Goal: Information Seeking & Learning: Find specific fact

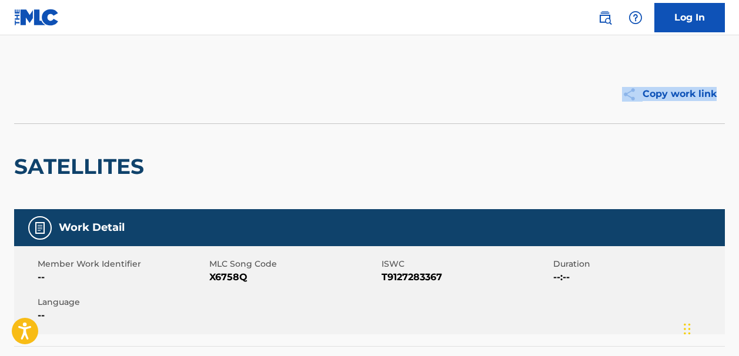
drag, startPoint x: 736, startPoint y: 80, endPoint x: 739, endPoint y: 109, distance: 29.5
click at [738, 110] on html "Press Option+1 for screen-reader mode, Option+0 to cancel Accessibility Screen-…" at bounding box center [369, 178] width 739 height 356
click at [44, 18] on img at bounding box center [36, 17] width 45 height 17
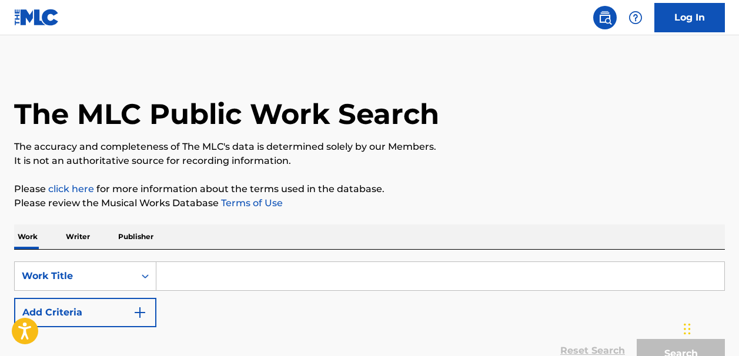
click at [196, 277] on input "Search Form" at bounding box center [440, 276] width 568 height 28
click at [138, 314] on img "Search Form" at bounding box center [140, 313] width 14 height 14
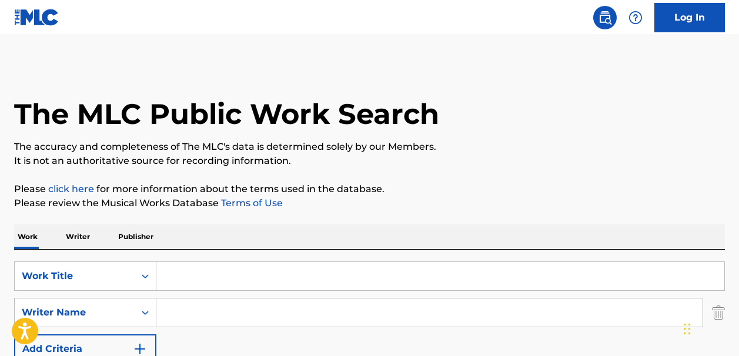
click at [176, 312] on input "Search Form" at bounding box center [429, 313] width 546 height 28
paste input "Jerry CohenN.M. Walden"
type input "Jerry CohenN.M. Walden"
click at [175, 273] on input "Search Form" at bounding box center [440, 276] width 568 height 28
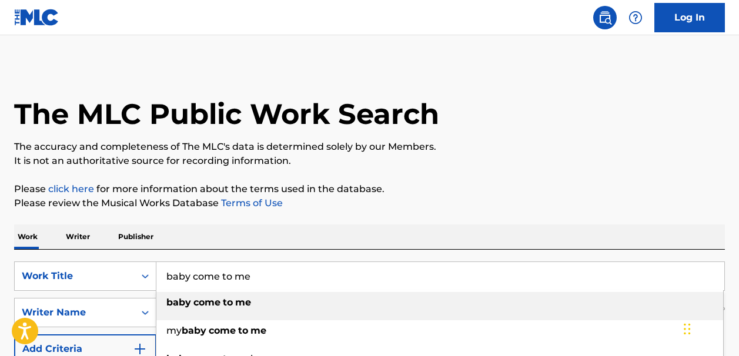
type input "baby come to me"
click at [206, 302] on strong "come" at bounding box center [206, 302] width 27 height 11
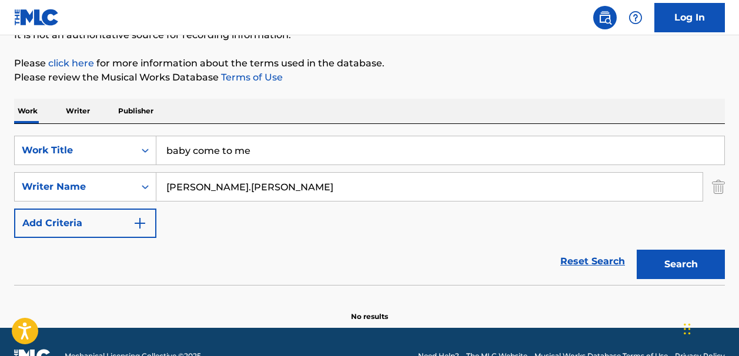
scroll to position [126, 0]
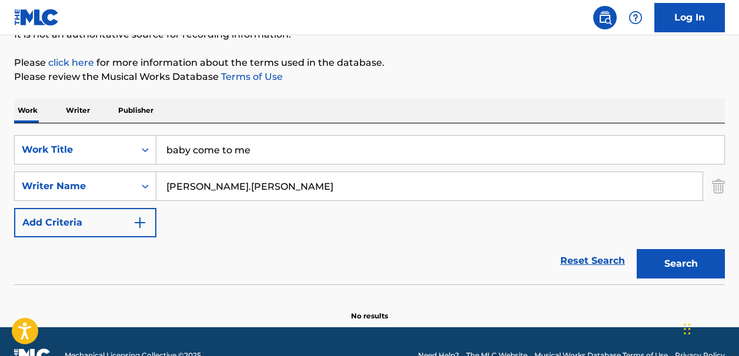
click at [663, 269] on button "Search" at bounding box center [680, 263] width 88 height 29
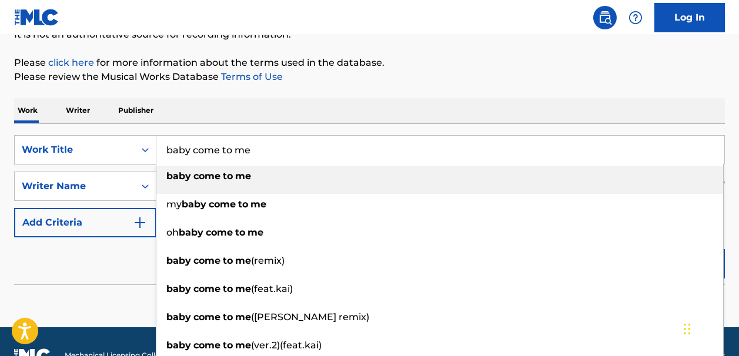
click at [253, 149] on input "baby come to me" at bounding box center [440, 150] width 568 height 28
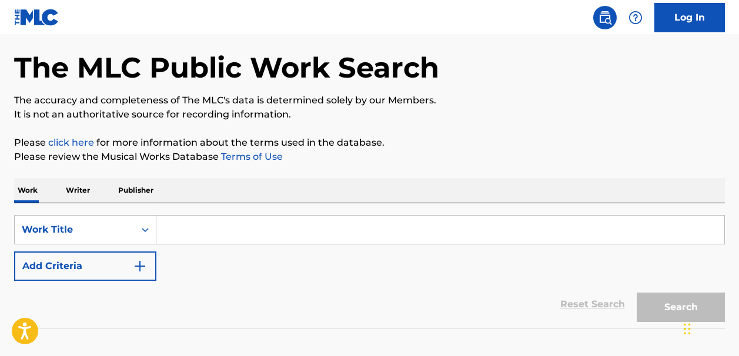
scroll to position [58, 0]
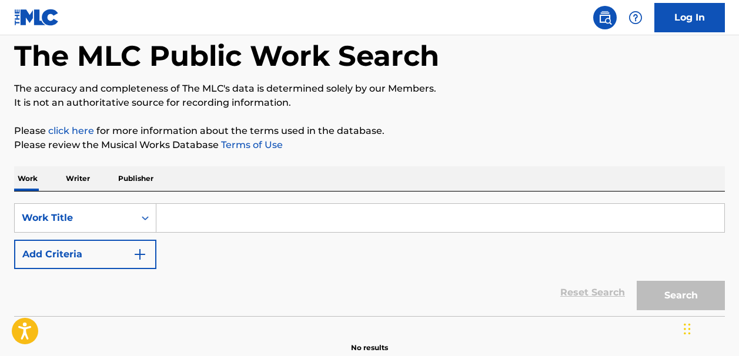
click at [182, 220] on input "Search Form" at bounding box center [440, 218] width 568 height 28
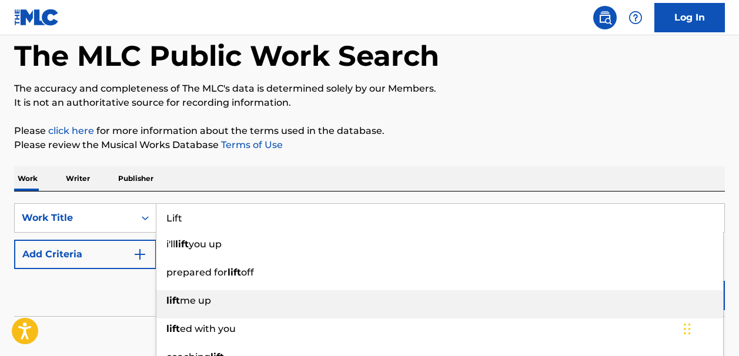
click at [204, 301] on span "me up" at bounding box center [195, 300] width 31 height 11
type input "lift me up"
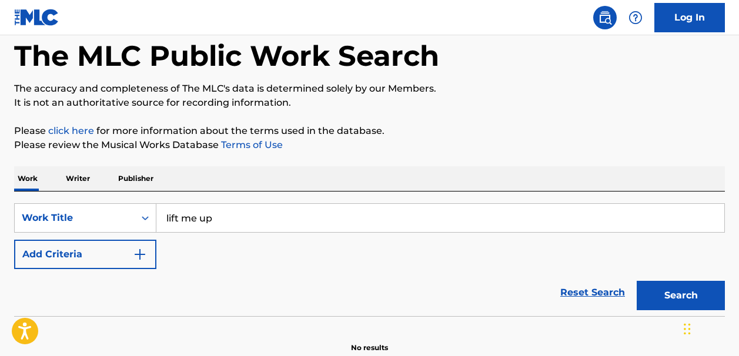
click at [140, 253] on img "Search Form" at bounding box center [140, 254] width 14 height 14
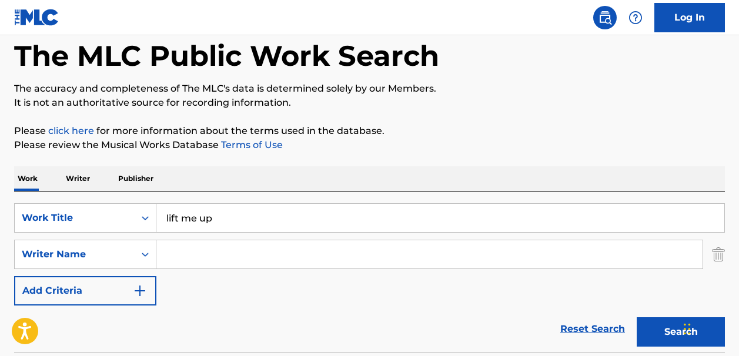
click at [167, 250] on input "Search Form" at bounding box center [429, 254] width 546 height 28
type input "Moody Ivan"
click at [661, 337] on button "Search" at bounding box center [680, 331] width 88 height 29
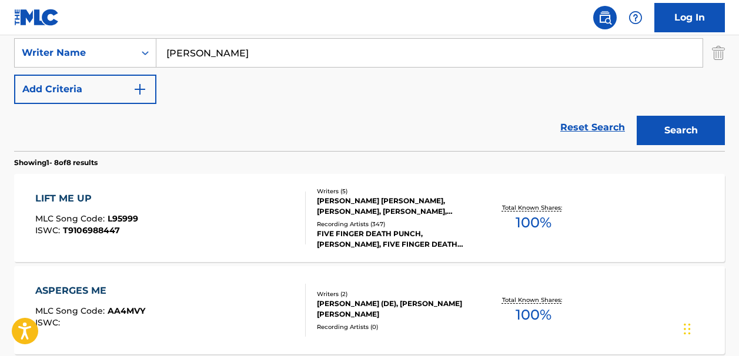
scroll to position [254, 0]
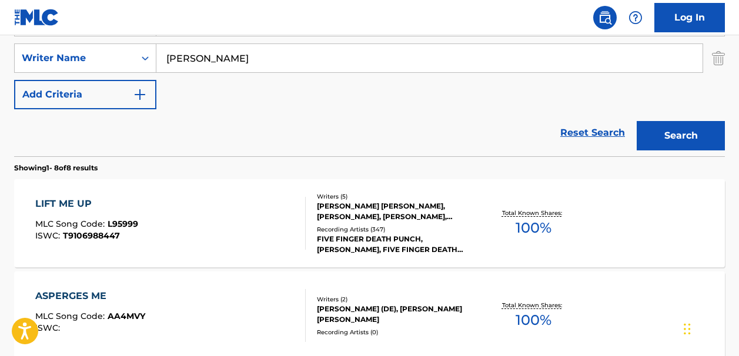
click at [531, 226] on span "100 %" at bounding box center [533, 227] width 36 height 21
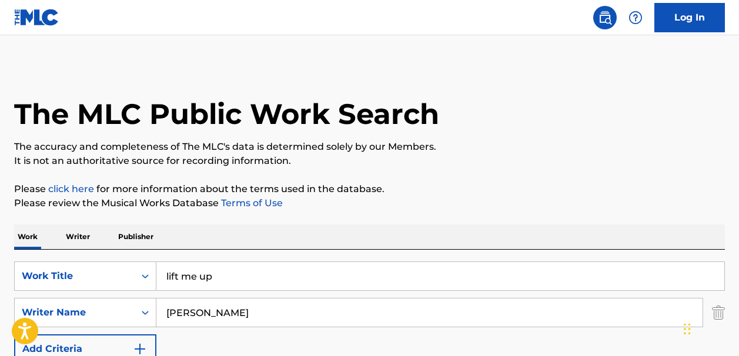
scroll to position [254, 0]
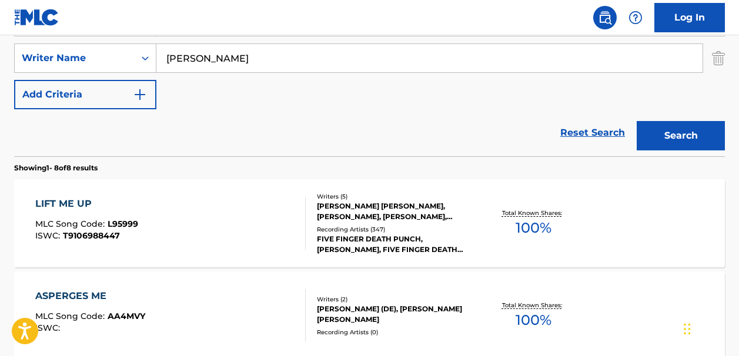
click at [582, 127] on link "Reset Search" at bounding box center [592, 133] width 76 height 26
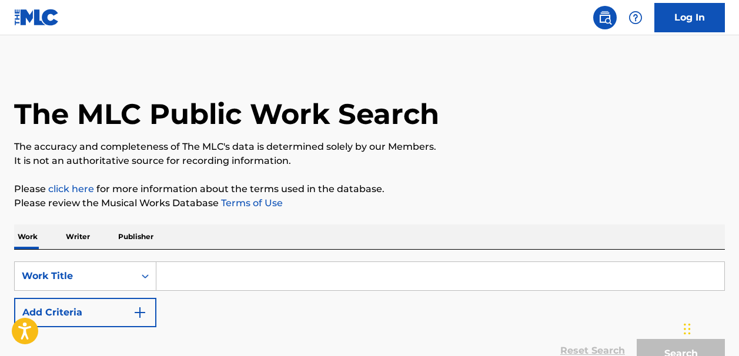
click at [146, 307] on img "Search Form" at bounding box center [140, 313] width 14 height 14
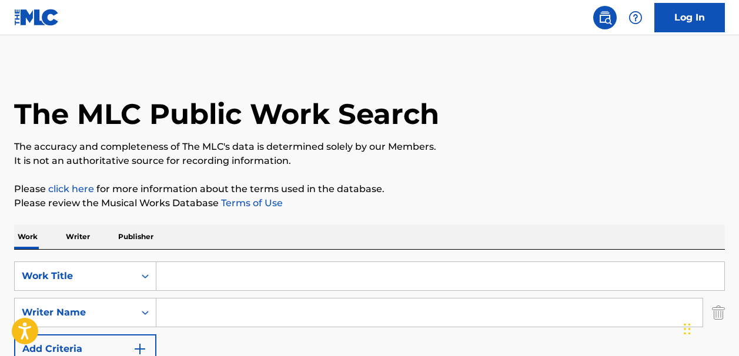
click at [174, 310] on input "Search Form" at bounding box center [429, 313] width 546 height 28
type input "cohen"
click at [178, 280] on input "Search Form" at bounding box center [440, 276] width 568 height 28
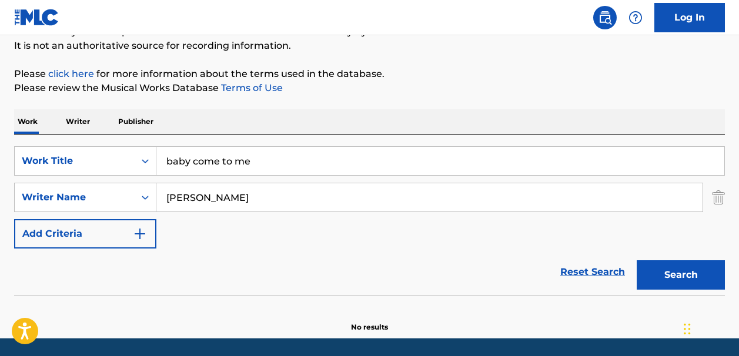
scroll to position [116, 0]
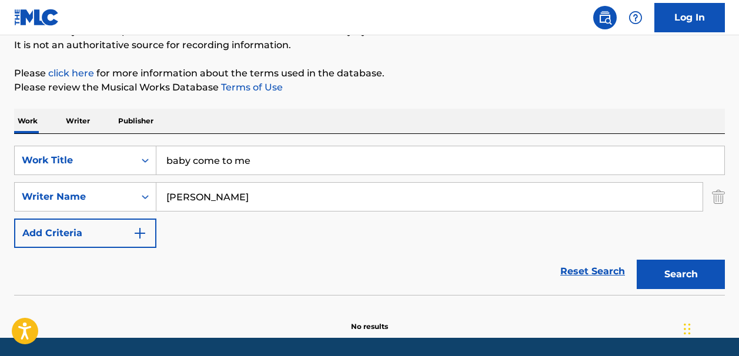
type input "baby come to me"
click at [662, 283] on button "Search" at bounding box center [680, 274] width 88 height 29
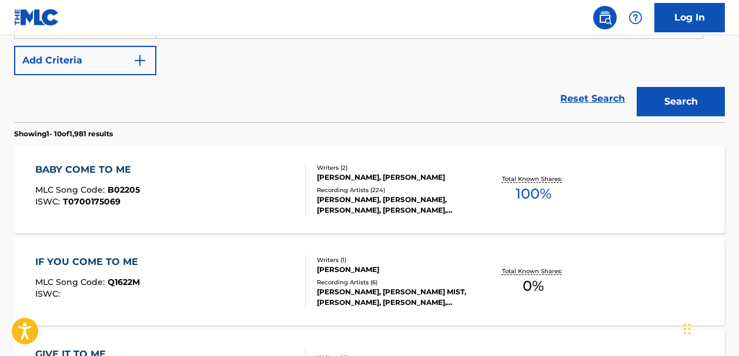
scroll to position [290, 0]
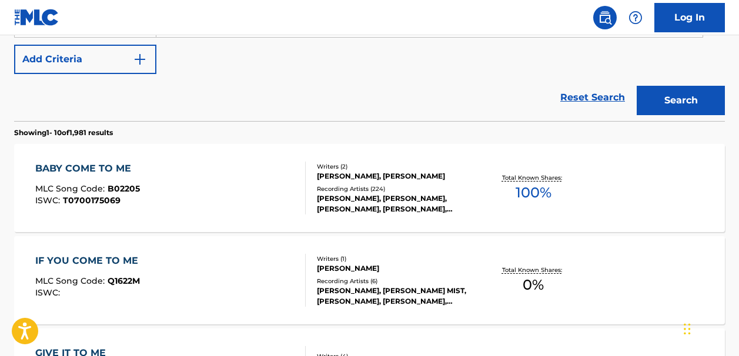
click at [321, 182] on div "Writers ( 2 ) NARADA MICHAEL WALDEN, JEFF COHEN Recording Artists ( 224 ) REGIN…" at bounding box center [390, 188] width 169 height 52
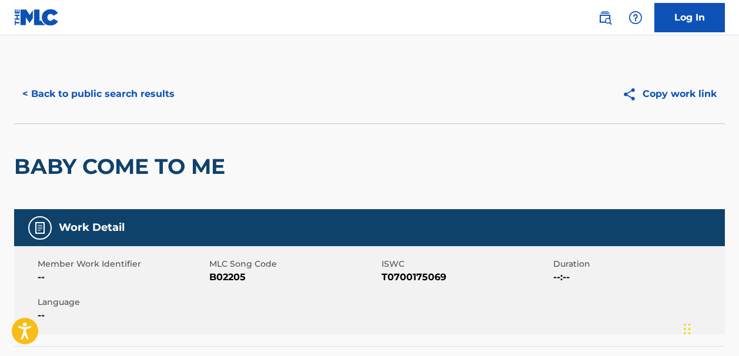
click at [27, 87] on button "< Back to public search results" at bounding box center [98, 93] width 169 height 29
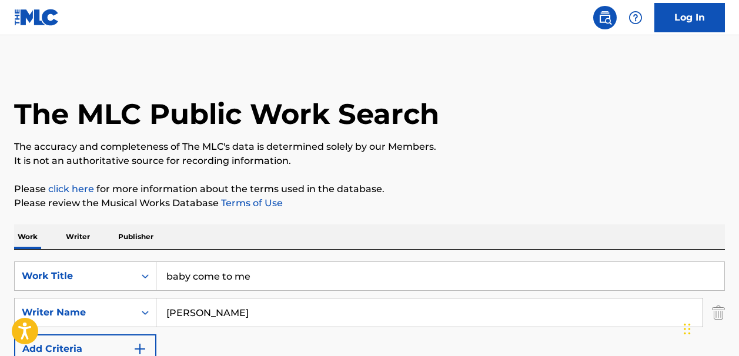
scroll to position [357, 0]
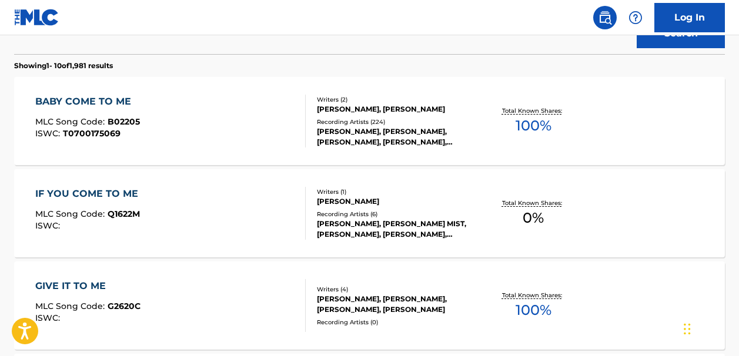
click at [527, 123] on span "100 %" at bounding box center [533, 125] width 36 height 21
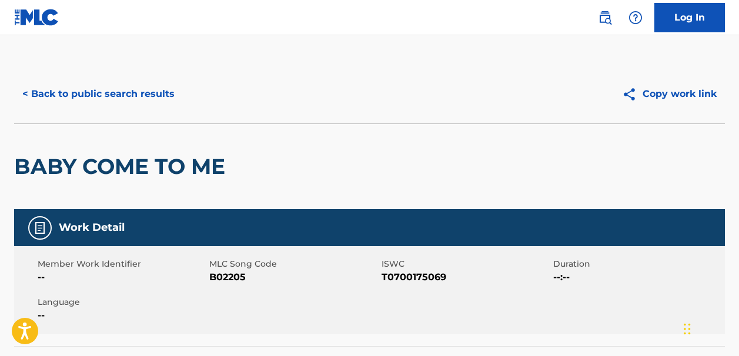
drag, startPoint x: 738, startPoint y: 63, endPoint x: 742, endPoint y: 88, distance: 24.9
click at [738, 88] on html "Accessibility Screen-Reader Guide, Feedback, and Issue Reporting | New window L…" at bounding box center [369, 178] width 739 height 356
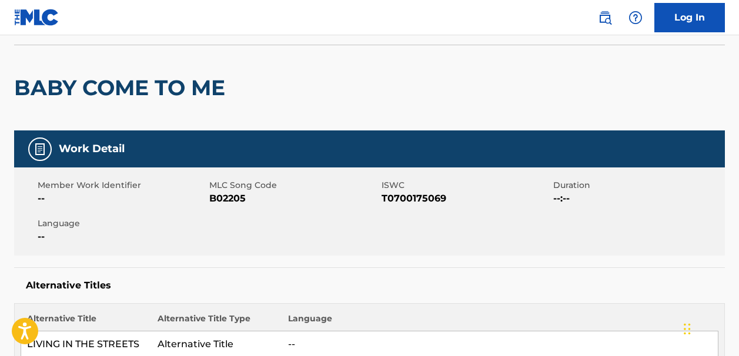
scroll to position [5, 0]
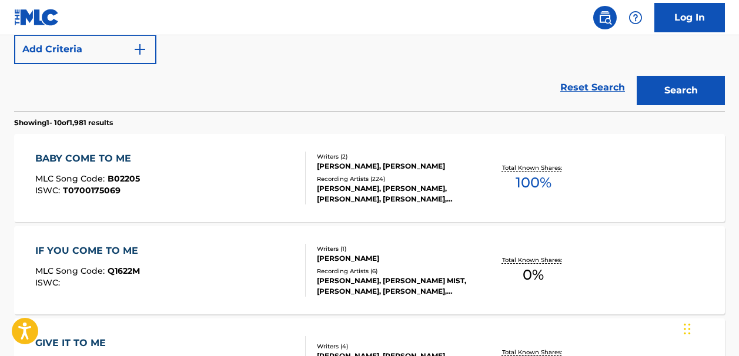
scroll to position [307, 0]
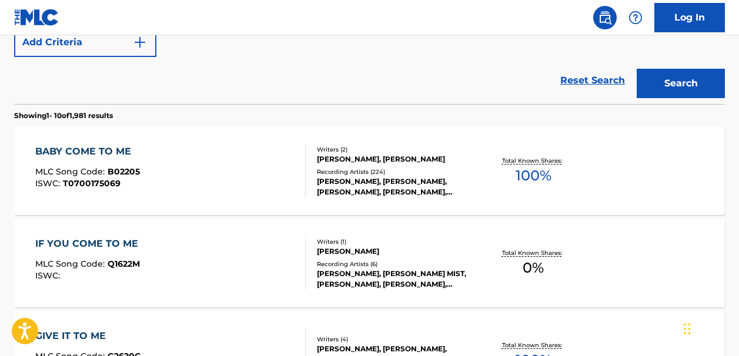
click at [588, 82] on link "Reset Search" at bounding box center [592, 81] width 76 height 26
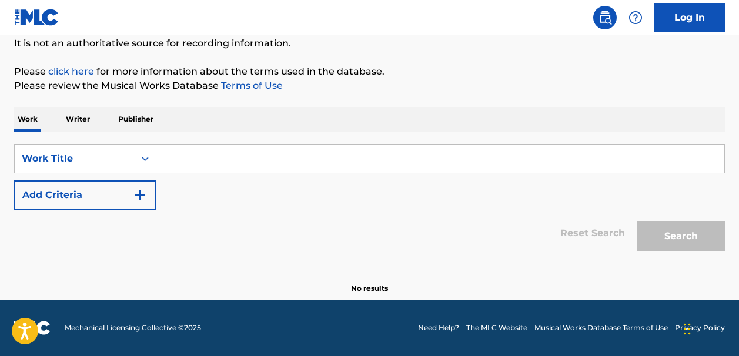
scroll to position [118, 0]
click at [167, 162] on input "Search Form" at bounding box center [440, 159] width 568 height 28
click at [175, 160] on input "Search Form" at bounding box center [440, 159] width 568 height 28
paste input "Hand That Rocks the Cradle"
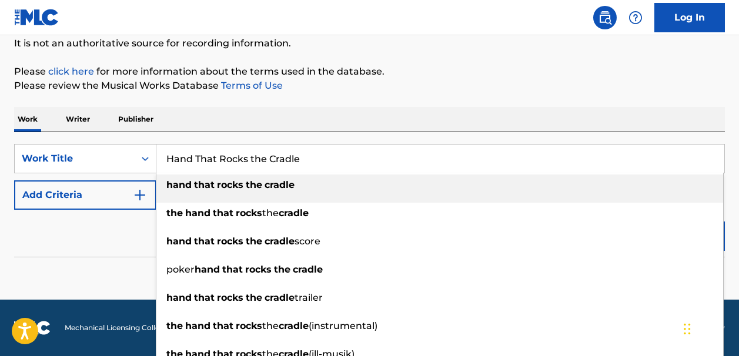
type input "Hand That Rocks the Cradle"
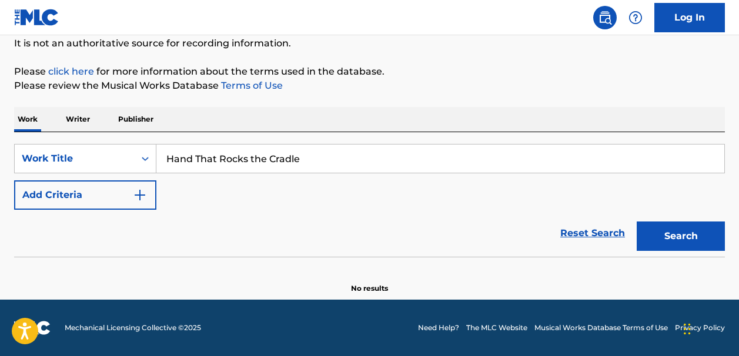
click at [141, 193] on img "Search Form" at bounding box center [140, 195] width 14 height 14
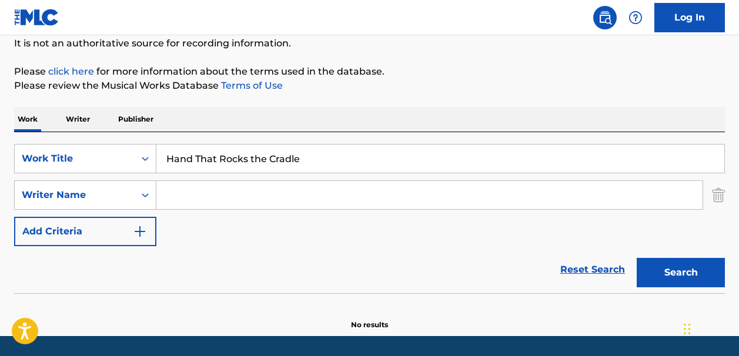
click at [180, 195] on input "Search Form" at bounding box center [429, 195] width 546 height 28
type input "the dayton family"
click at [672, 269] on button "Search" at bounding box center [680, 272] width 88 height 29
drag, startPoint x: 258, startPoint y: 193, endPoint x: 163, endPoint y: 194, distance: 95.2
click at [163, 194] on input "the dayton family" at bounding box center [429, 195] width 546 height 28
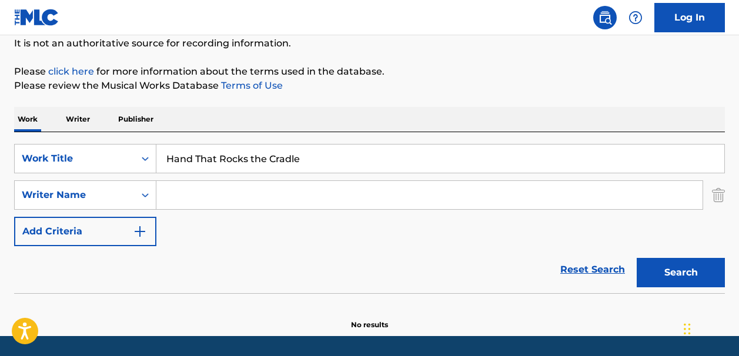
paste input "Ira DorseyRaheen PettersonSteve Pitts"
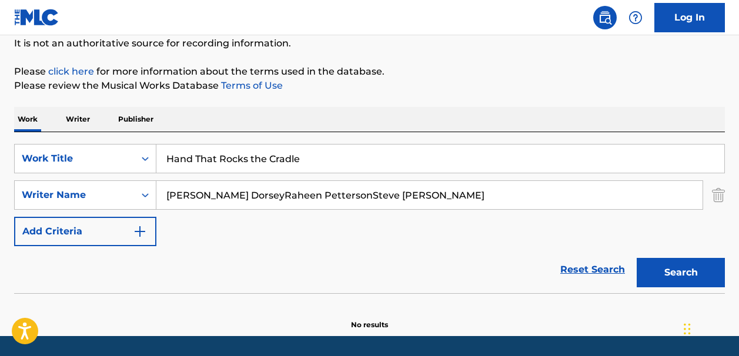
click at [213, 192] on input "Ira DorseyRaheen PettersonSteve Pitts" at bounding box center [429, 195] width 546 height 28
click at [301, 193] on input "Ira Dorsey Raheen PettersonSteve Pitts" at bounding box center [429, 195] width 546 height 28
type input "Ira Dorsey Raheen Petterson Steve Pitts"
click at [656, 272] on button "Search" at bounding box center [680, 272] width 88 height 29
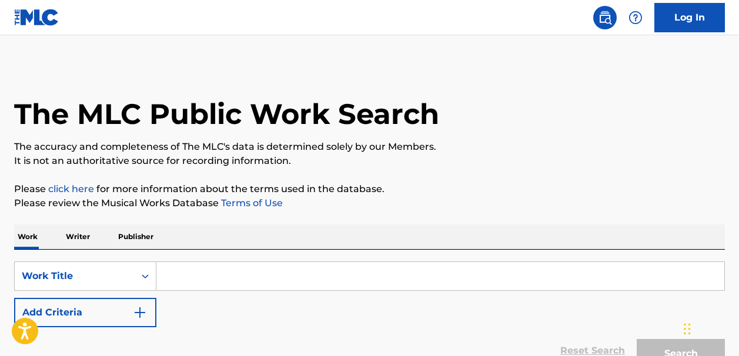
click at [172, 277] on input "Search Form" at bounding box center [440, 276] width 568 height 28
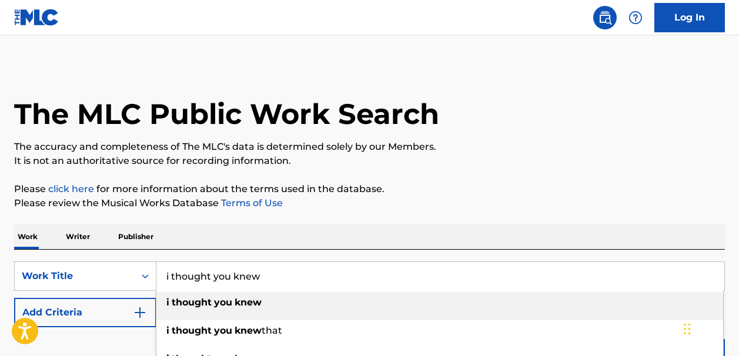
type input "i thought you knew"
click at [201, 307] on strong "thought" at bounding box center [192, 302] width 40 height 11
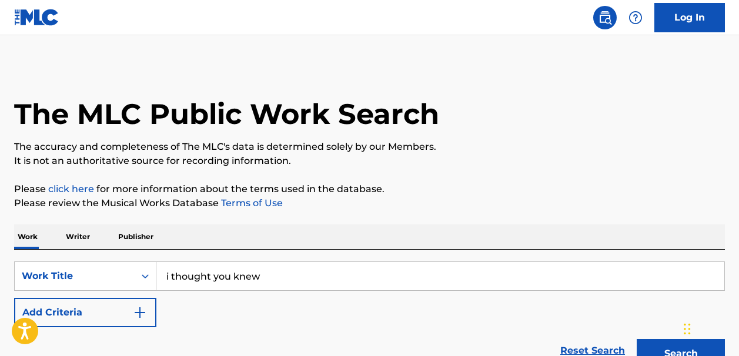
click at [145, 311] on img "Search Form" at bounding box center [140, 313] width 14 height 14
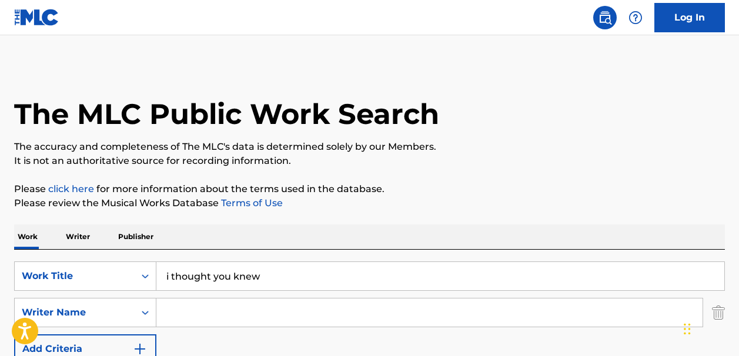
click at [179, 310] on input "Search Form" at bounding box center [429, 313] width 546 height 28
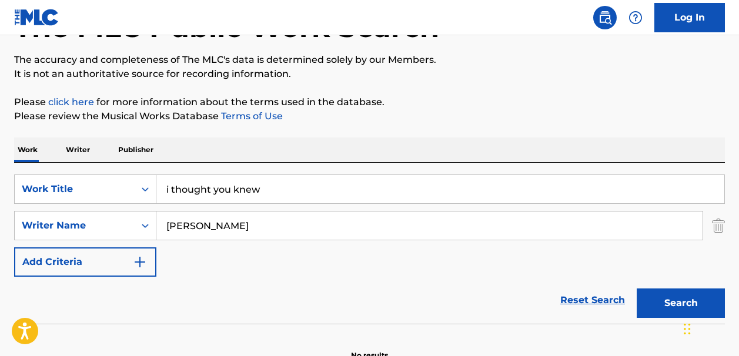
scroll to position [91, 0]
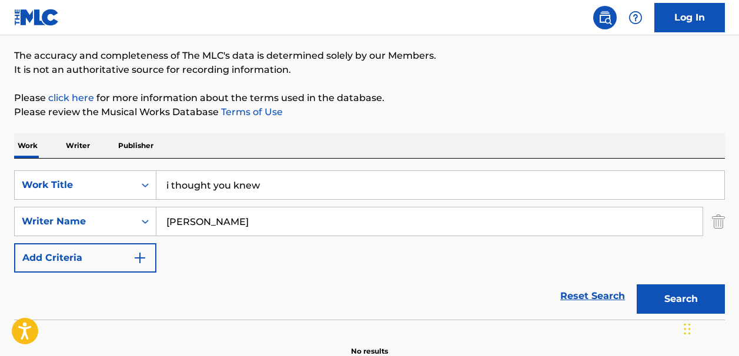
click at [658, 293] on button "Search" at bounding box center [680, 298] width 88 height 29
click at [224, 222] on input "DJ PAUL" at bounding box center [429, 221] width 546 height 28
type input "D"
paste input "L. A. Mitchell"
type input "L. A. Mitchell"
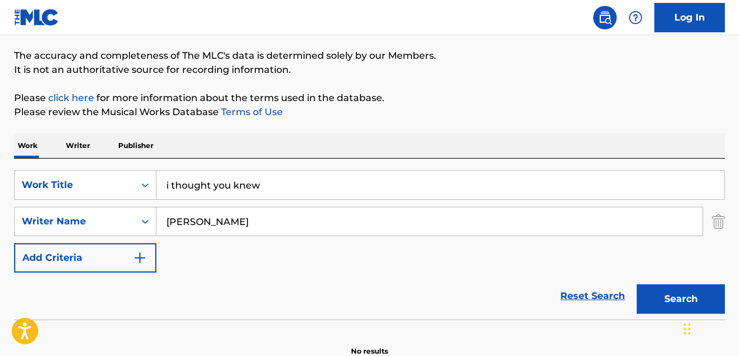
click at [656, 296] on button "Search" at bounding box center [680, 298] width 88 height 29
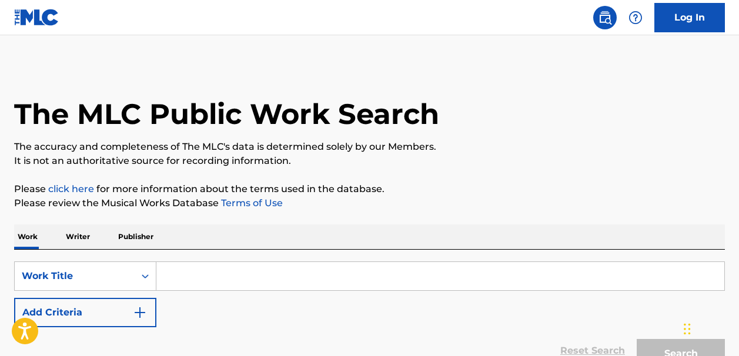
click at [188, 275] on input "Search Form" at bounding box center [440, 276] width 568 height 28
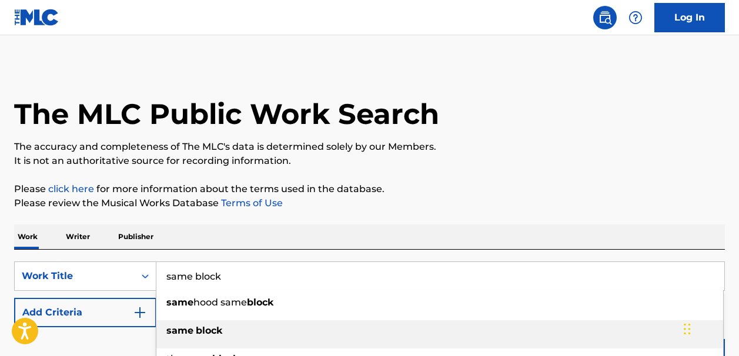
type input "same block"
click at [205, 329] on strong "block" at bounding box center [209, 330] width 26 height 11
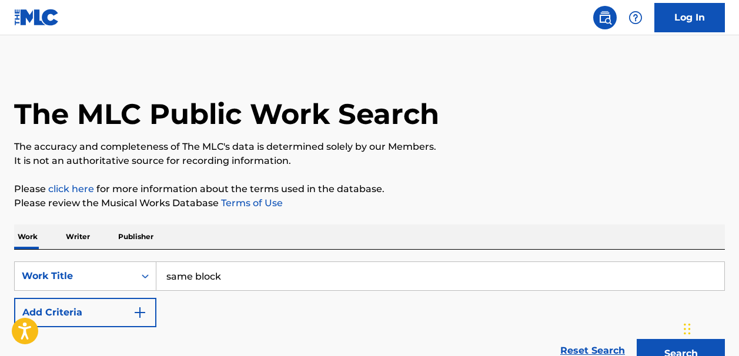
click at [139, 310] on img "Search Form" at bounding box center [140, 313] width 14 height 14
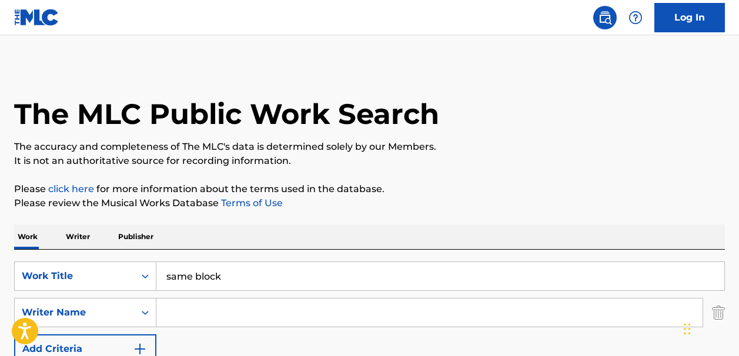
click at [169, 310] on input "Search Form" at bounding box center [429, 313] width 546 height 28
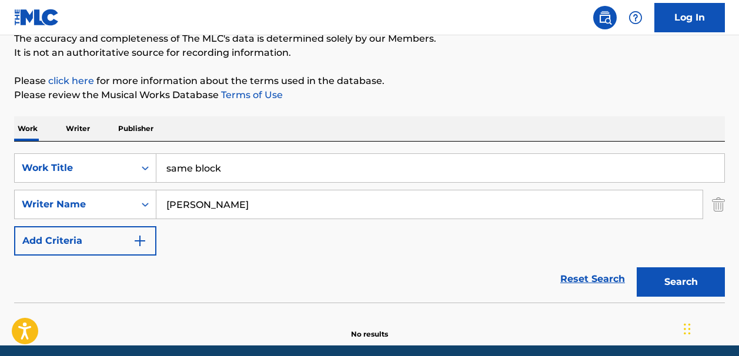
scroll to position [91, 0]
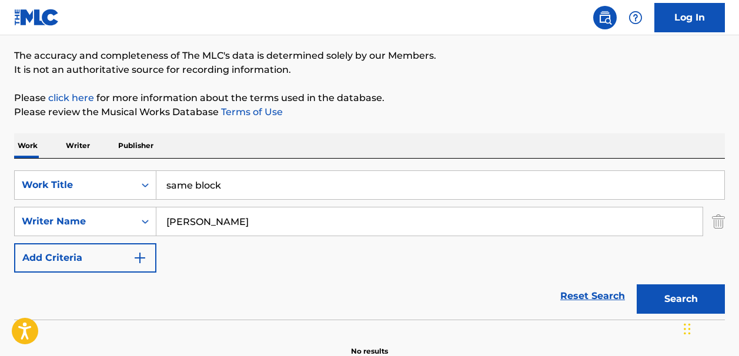
click at [656, 293] on button "Search" at bounding box center [680, 298] width 88 height 29
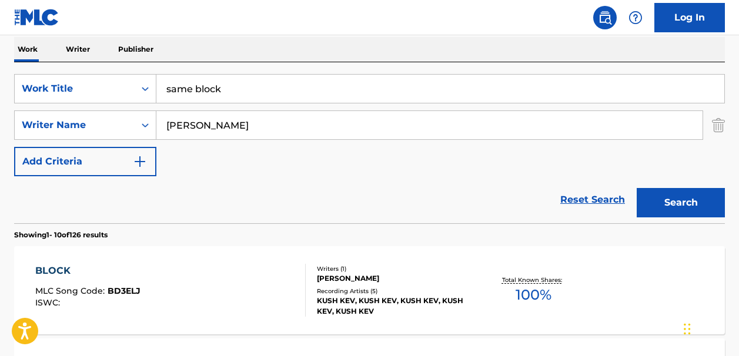
scroll to position [190, 0]
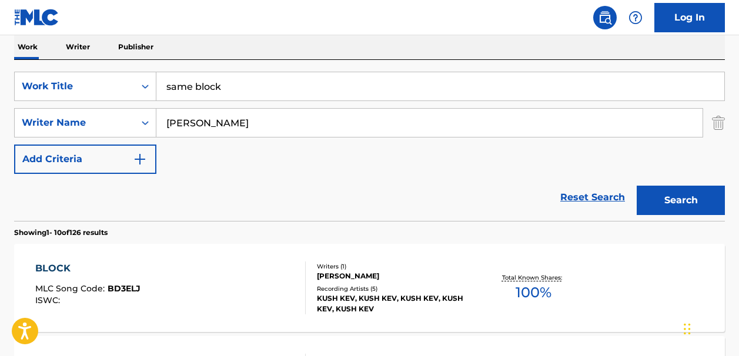
click at [211, 121] on input "[PERSON_NAME]" at bounding box center [429, 123] width 546 height 28
type input "[PERSON_NAME] la"
click at [653, 197] on button "Search" at bounding box center [680, 200] width 88 height 29
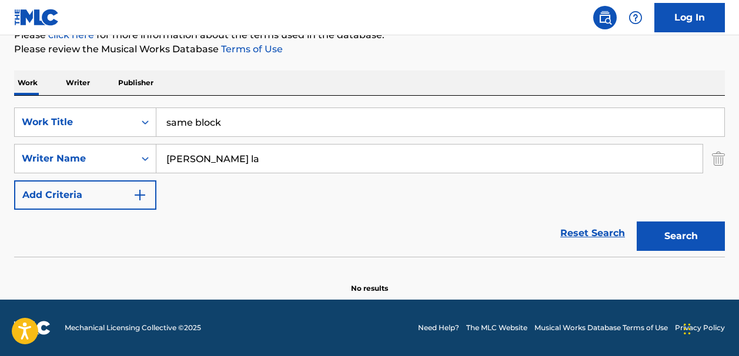
scroll to position [154, 0]
click at [598, 235] on link "Reset Search" at bounding box center [592, 233] width 76 height 26
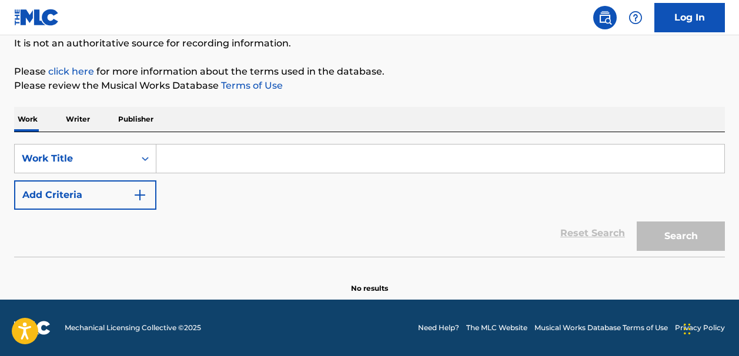
click at [178, 163] on input "Search Form" at bounding box center [440, 159] width 568 height 28
paste input "Love Don't Live (U Abandoned Me)"
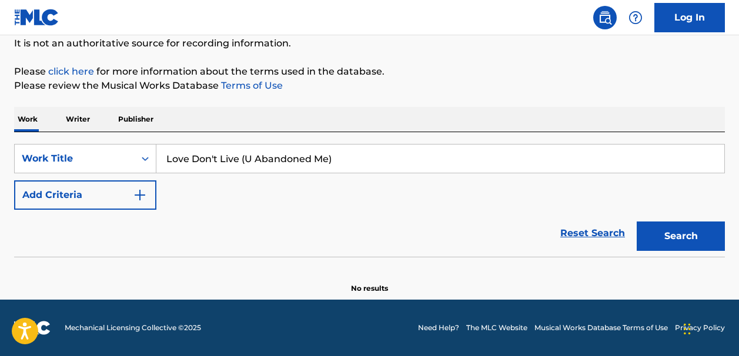
type input "Love Don't Live (U Abandoned Me)"
click at [140, 193] on img "Search Form" at bounding box center [140, 195] width 14 height 14
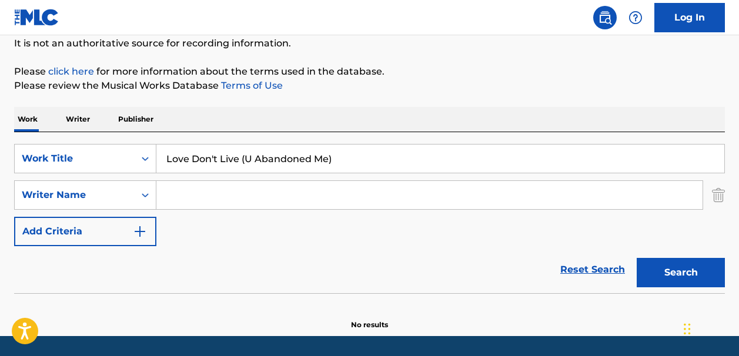
click at [169, 195] on input "Search Form" at bounding box center [429, 195] width 546 height 28
type input "mitchell"
click at [652, 271] on button "Search" at bounding box center [680, 272] width 88 height 29
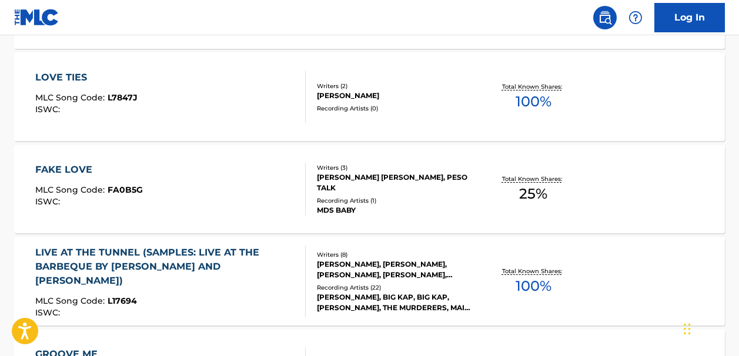
scroll to position [0, 0]
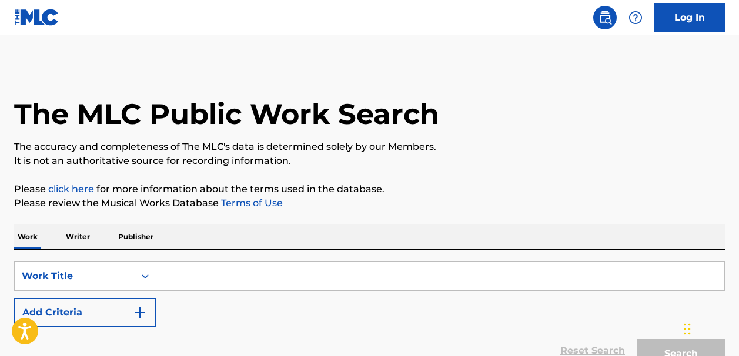
click at [180, 274] on input "Search Form" at bounding box center [440, 276] width 568 height 28
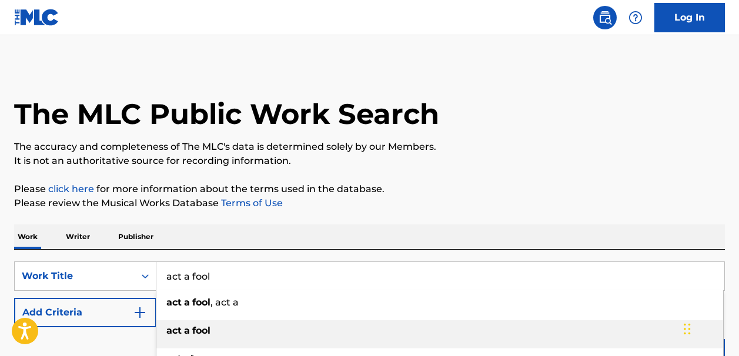
type input "act a fool"
click at [190, 331] on span "Search Form" at bounding box center [191, 330] width 2 height 11
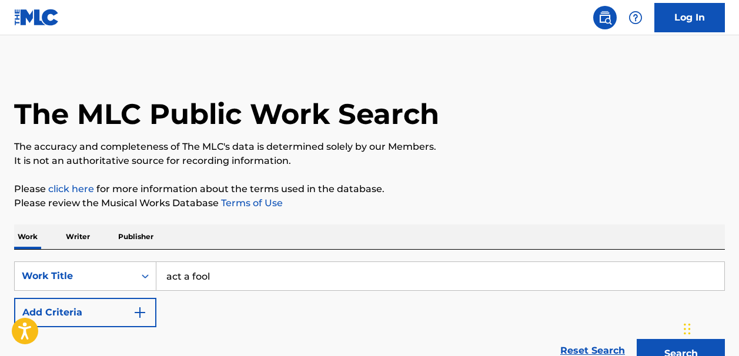
click at [136, 310] on img "Search Form" at bounding box center [140, 313] width 14 height 14
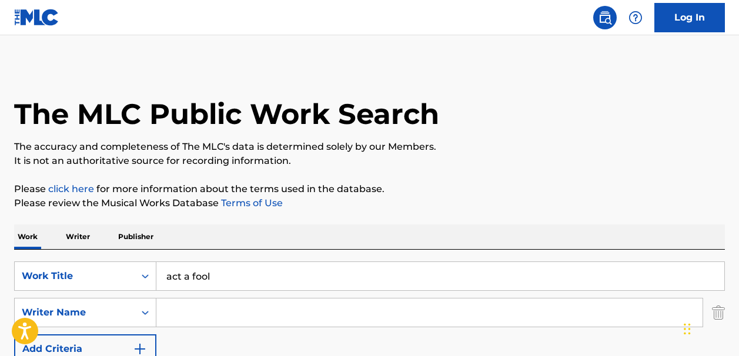
click at [181, 309] on input "Search Form" at bounding box center [429, 313] width 546 height 28
paste input "Christopher BridgesKeith McMasters"
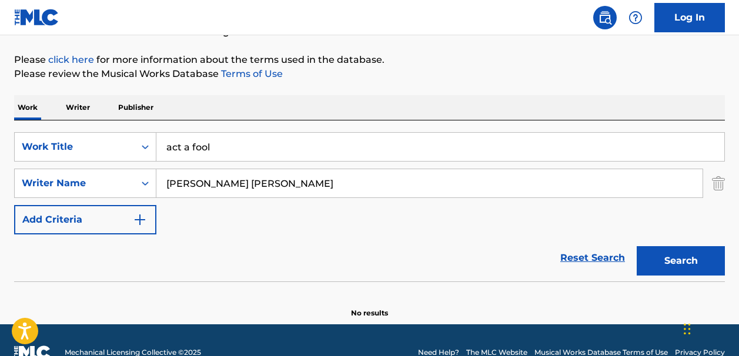
scroll to position [145, 0]
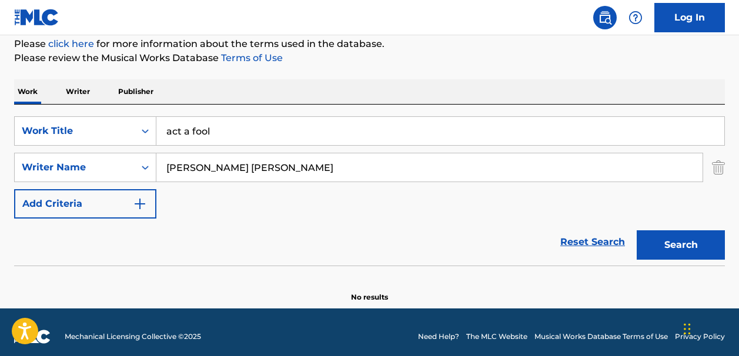
click at [654, 247] on button "Search" at bounding box center [680, 244] width 88 height 29
drag, startPoint x: 346, startPoint y: 169, endPoint x: 263, endPoint y: 167, distance: 82.9
click at [263, 167] on input "Christopher BridgesKeith McMasters" at bounding box center [429, 167] width 546 height 28
type input "Christopher Bridges"
click at [671, 245] on button "Search" at bounding box center [680, 244] width 88 height 29
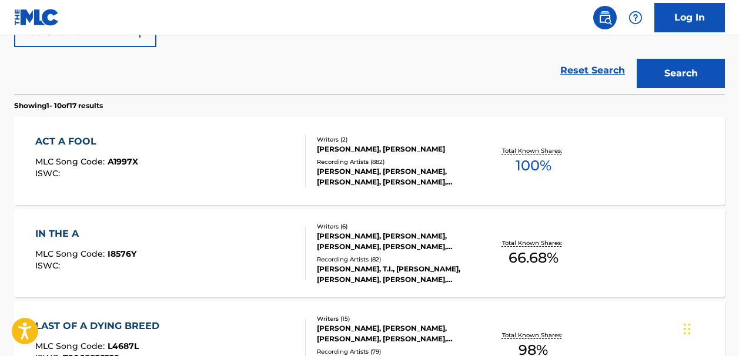
scroll to position [315, 0]
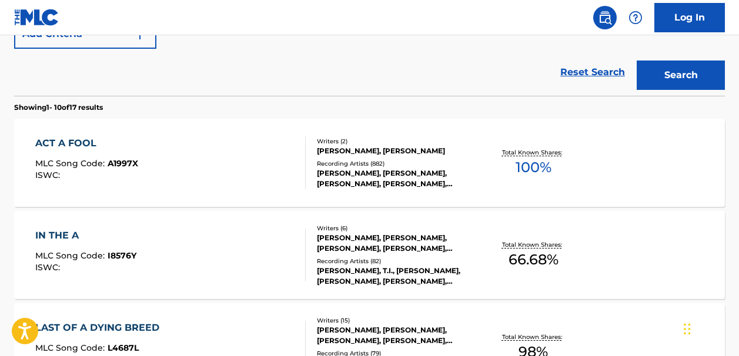
click at [530, 169] on span "100 %" at bounding box center [533, 167] width 36 height 21
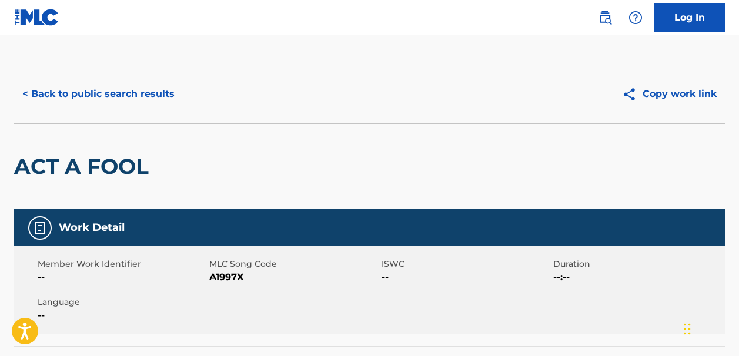
click at [27, 90] on button "< Back to public search results" at bounding box center [98, 93] width 169 height 29
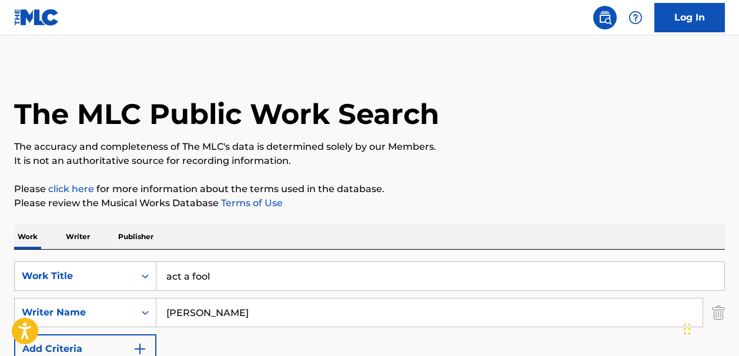
scroll to position [382, 0]
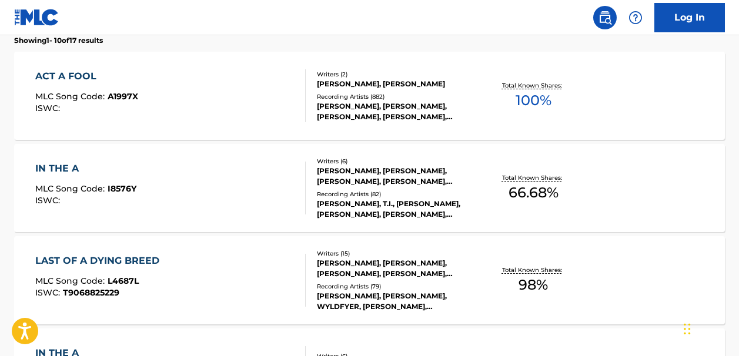
click at [531, 101] on span "100 %" at bounding box center [533, 100] width 36 height 21
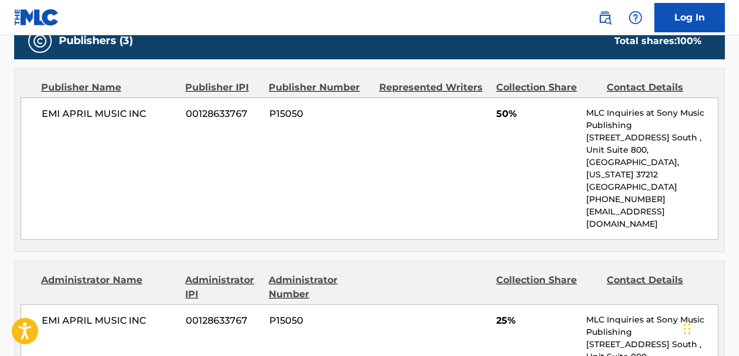
scroll to position [561, 0]
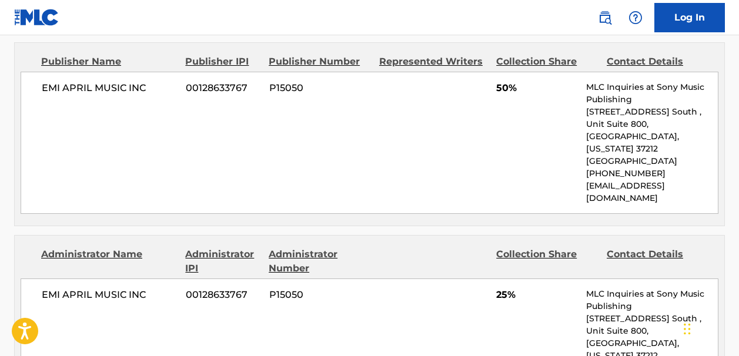
drag, startPoint x: 738, startPoint y: 175, endPoint x: 739, endPoint y: 188, distance: 13.0
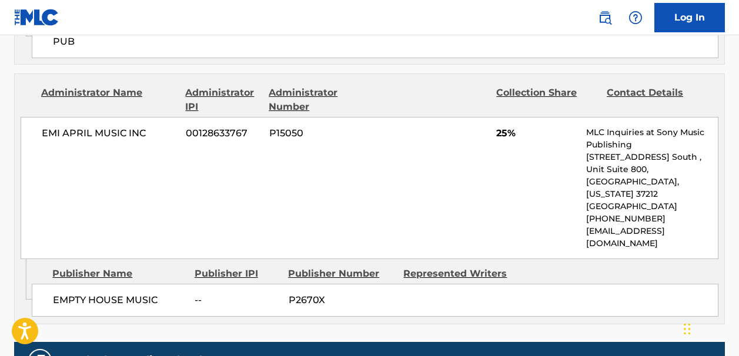
scroll to position [0, 0]
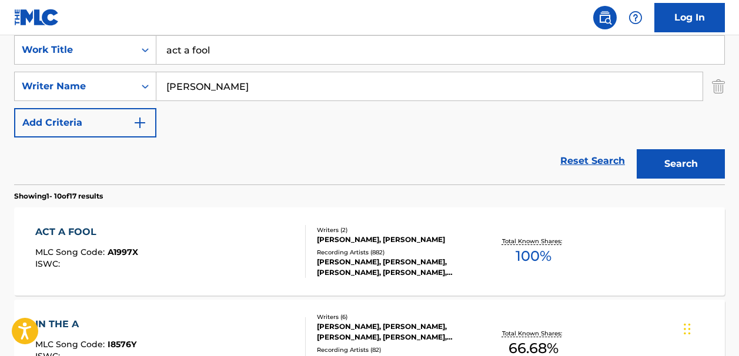
click at [571, 161] on link "Reset Search" at bounding box center [592, 161] width 76 height 26
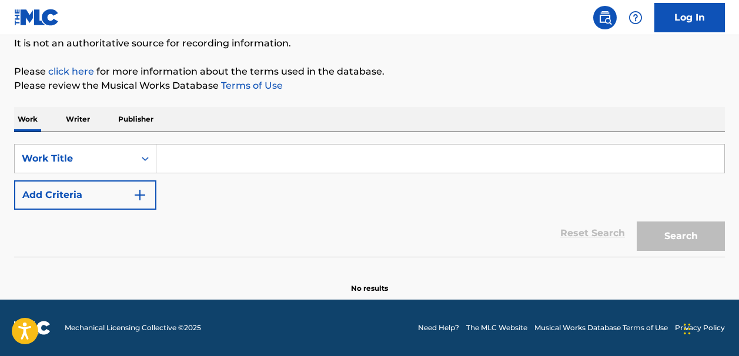
click at [184, 157] on input "Search Form" at bounding box center [440, 159] width 568 height 28
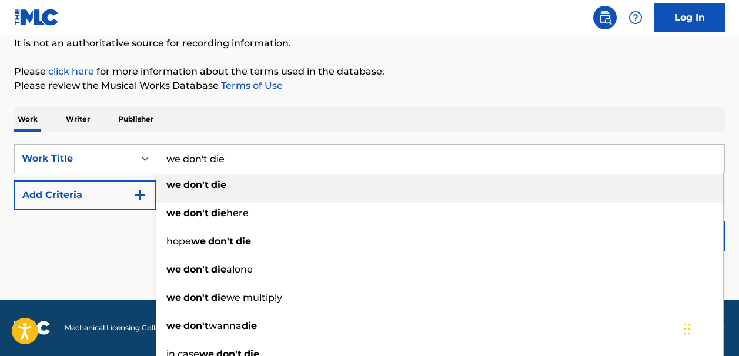
type input "we don't die"
click at [205, 182] on strong "don't" at bounding box center [195, 184] width 25 height 11
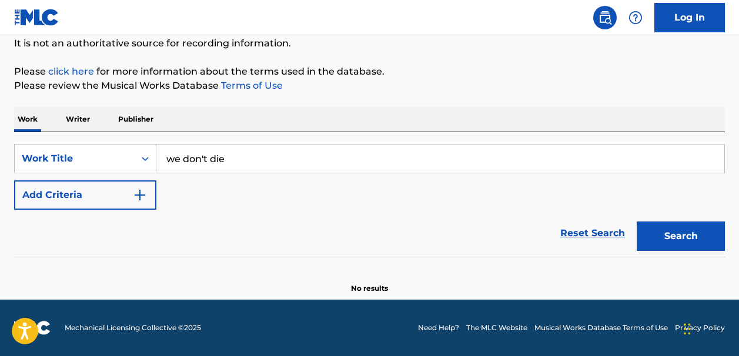
click at [140, 195] on img "Search Form" at bounding box center [140, 195] width 14 height 14
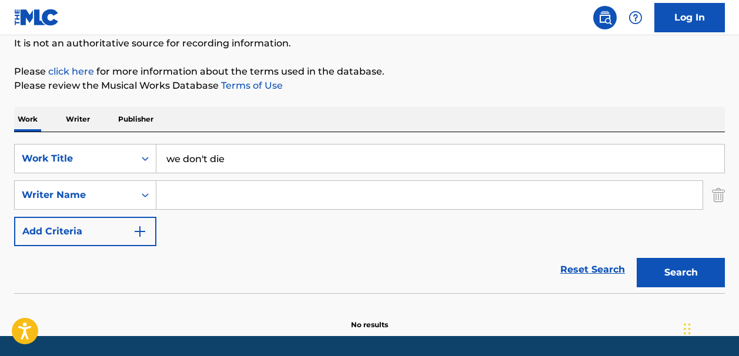
click at [179, 193] on input "Search Form" at bounding box center [429, 195] width 546 height 28
paste input "Spaniolo"
type input "Spaniolo"
click at [656, 267] on button "Search" at bounding box center [680, 272] width 88 height 29
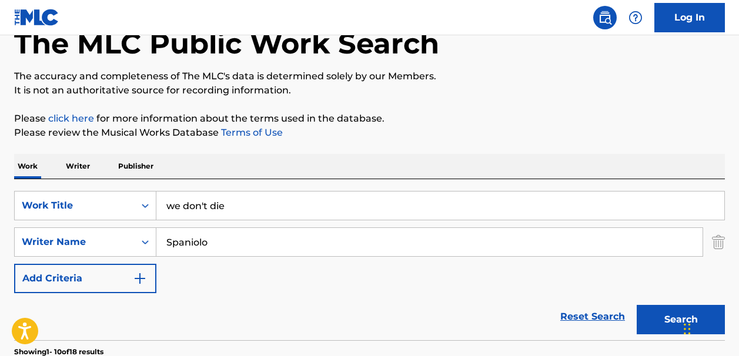
scroll to position [65, 0]
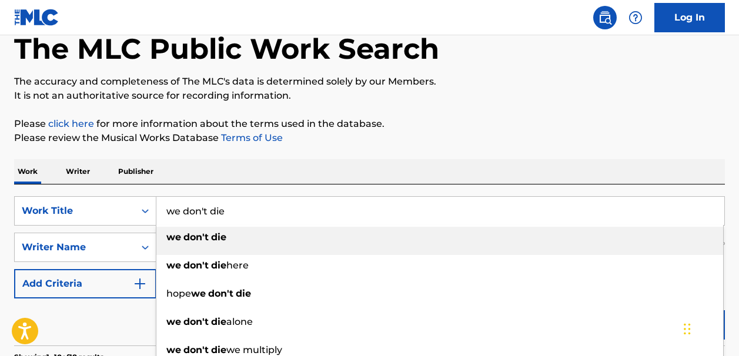
drag, startPoint x: 223, startPoint y: 211, endPoint x: 163, endPoint y: 210, distance: 59.4
click at [163, 210] on input "we don't die" at bounding box center [440, 211] width 568 height 28
click at [250, 216] on input "we don't die" at bounding box center [440, 211] width 568 height 28
click at [214, 240] on strong "die" at bounding box center [218, 237] width 15 height 11
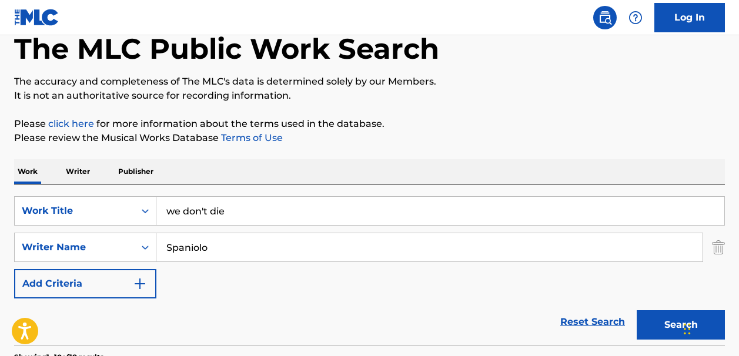
drag, startPoint x: 212, startPoint y: 253, endPoint x: 160, endPoint y: 251, distance: 52.4
click at [160, 251] on input "Spaniolo" at bounding box center [429, 247] width 546 height 28
paste input "Methric"
type input "Methric"
click at [653, 321] on button "Search" at bounding box center [680, 324] width 88 height 29
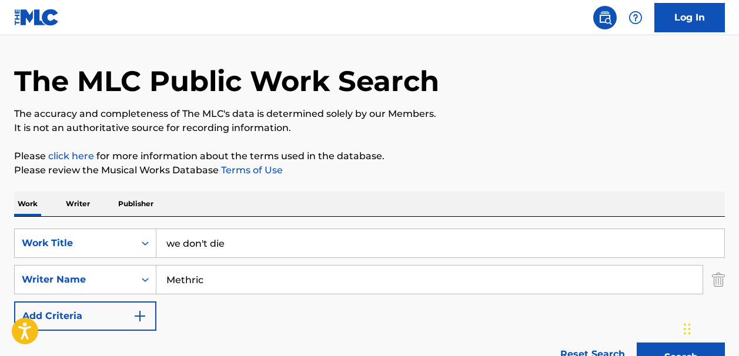
scroll to position [13, 0]
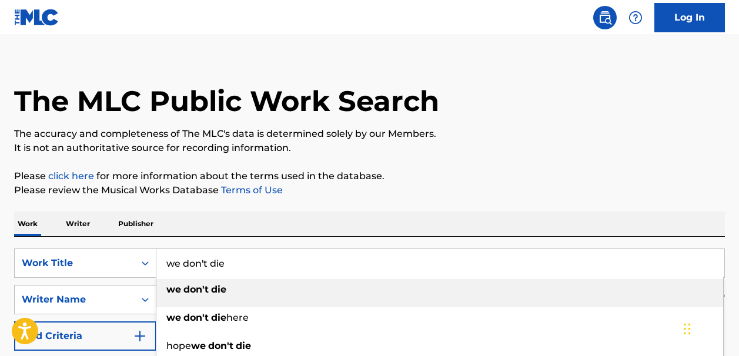
drag, startPoint x: 237, startPoint y: 262, endPoint x: 160, endPoint y: 262, distance: 77.0
click at [160, 262] on input "we don't die" at bounding box center [440, 263] width 568 height 28
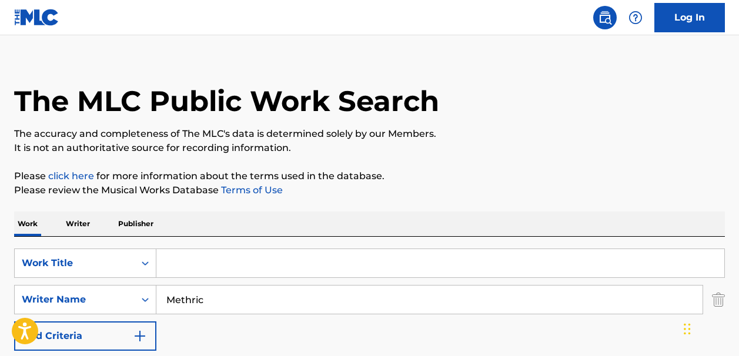
paste input "Fading Like A Flower (Every Time You Leave)"
type input "Fading Like A Flower (Every Time You Leave)"
drag, startPoint x: 206, startPoint y: 302, endPoint x: 146, endPoint y: 302, distance: 60.5
click at [146, 302] on div "SearchWithCriteriaddb0254a-3810-4a08-8fa2-ed2ee998f4b0 Writer Name Methric" at bounding box center [369, 299] width 710 height 29
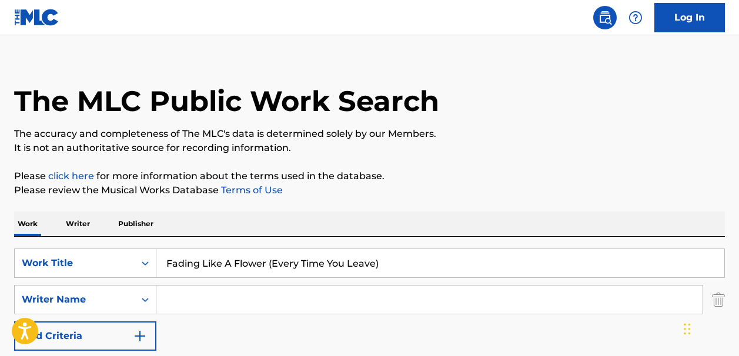
paste input "Per Gessle"
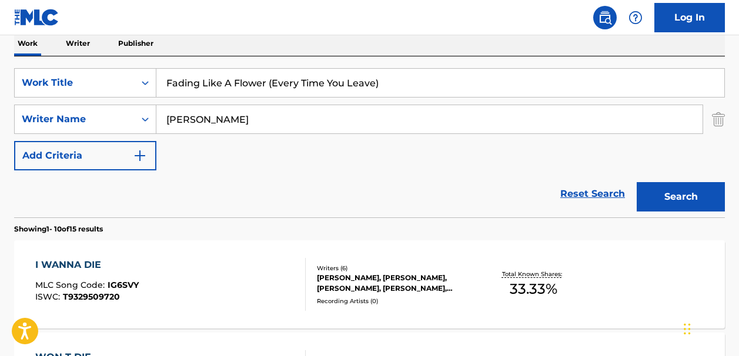
scroll to position [224, 0]
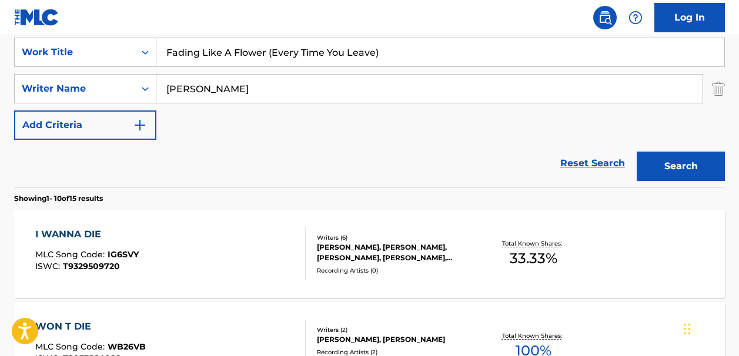
type input "Per Gessle"
click at [645, 162] on button "Search" at bounding box center [680, 166] width 88 height 29
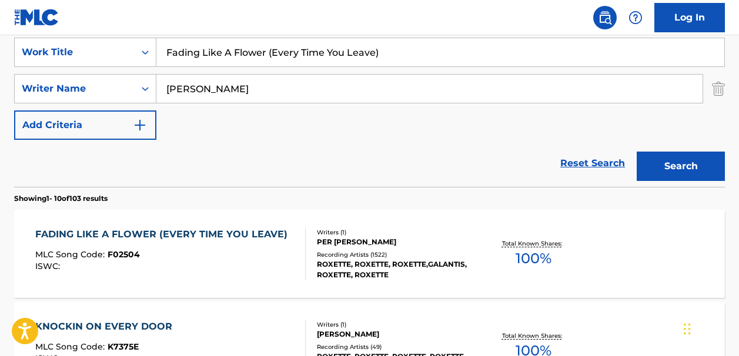
click at [539, 255] on span "100 %" at bounding box center [533, 258] width 36 height 21
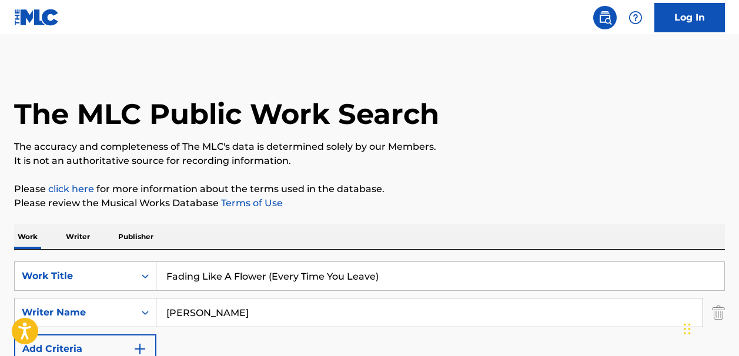
scroll to position [224, 0]
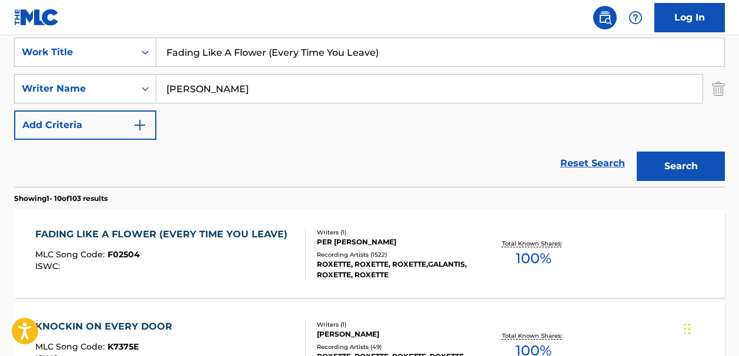
click at [36, 19] on img at bounding box center [36, 17] width 45 height 17
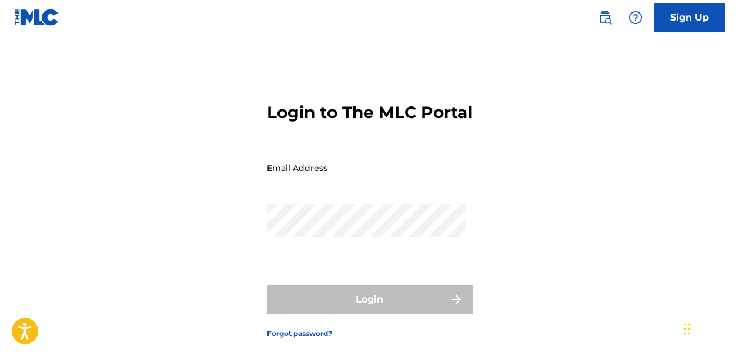
scroll to position [87, 0]
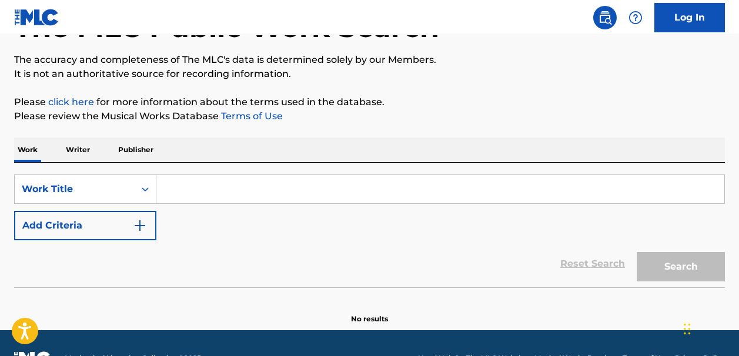
click at [183, 193] on input "Search Form" at bounding box center [440, 189] width 568 height 28
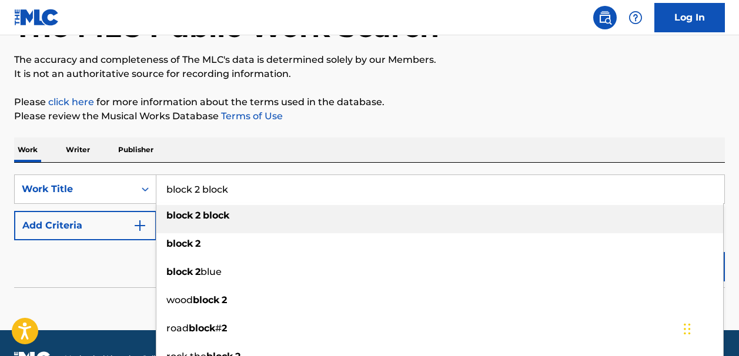
type input "block 2 block"
click at [197, 214] on strong "2" at bounding box center [197, 215] width 5 height 11
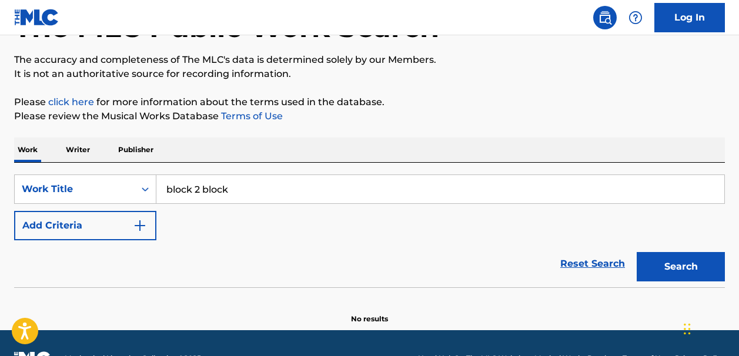
click at [139, 225] on img "Search Form" at bounding box center [140, 226] width 14 height 14
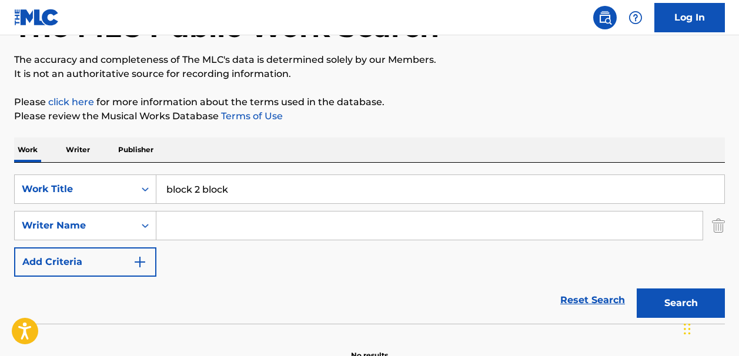
click at [175, 226] on input "Search Form" at bounding box center [429, 226] width 546 height 28
paste input "Michael Jeff Johnson"
type input "Michael Jeff Johnson"
click at [664, 300] on button "Search" at bounding box center [680, 303] width 88 height 29
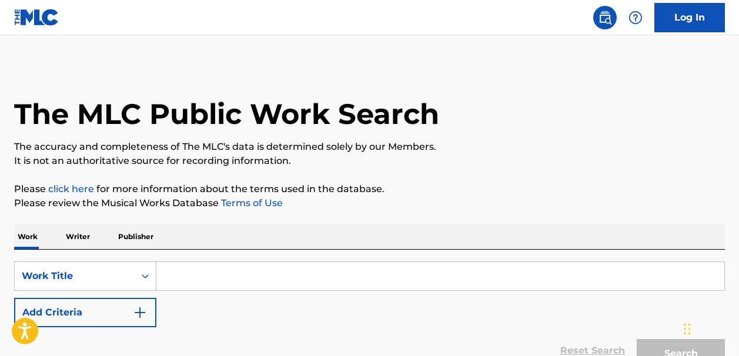
click at [176, 281] on input "Search Form" at bounding box center [440, 276] width 568 height 28
paste input "In Your Eyes"
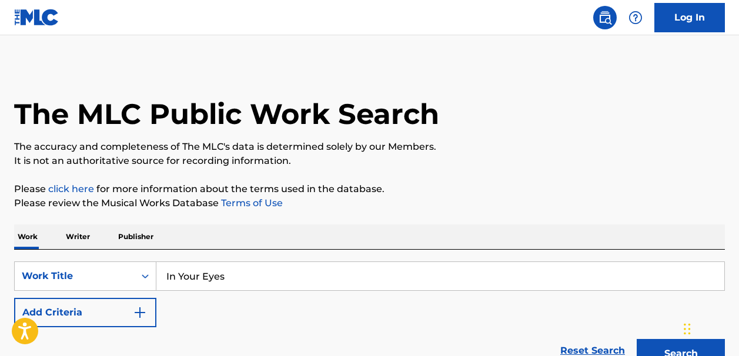
type input "In Your Eyes"
click at [142, 311] on img "Search Form" at bounding box center [140, 313] width 14 height 14
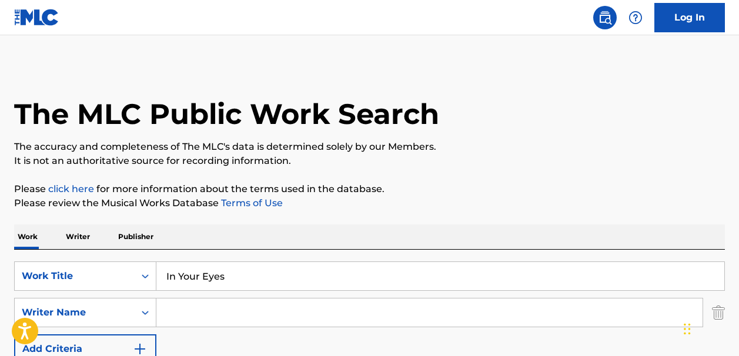
click at [172, 309] on input "Search Form" at bounding box center [429, 313] width 546 height 28
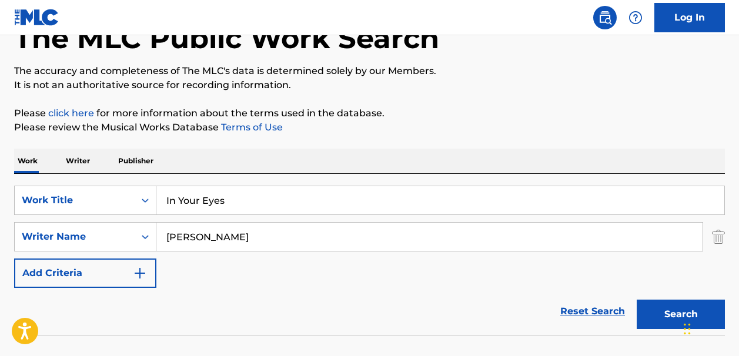
scroll to position [78, 0]
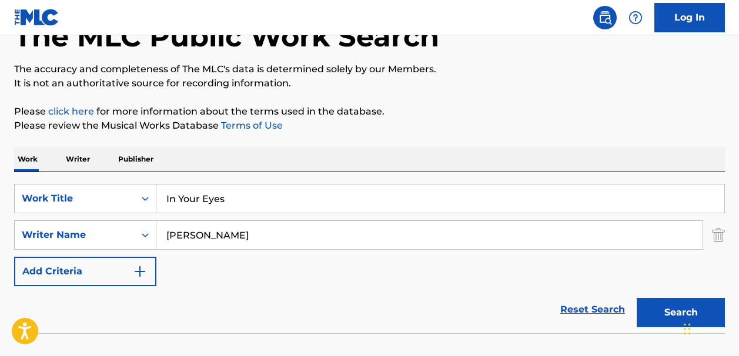
type input "peter gabriel"
click at [655, 308] on button "Search" at bounding box center [680, 312] width 88 height 29
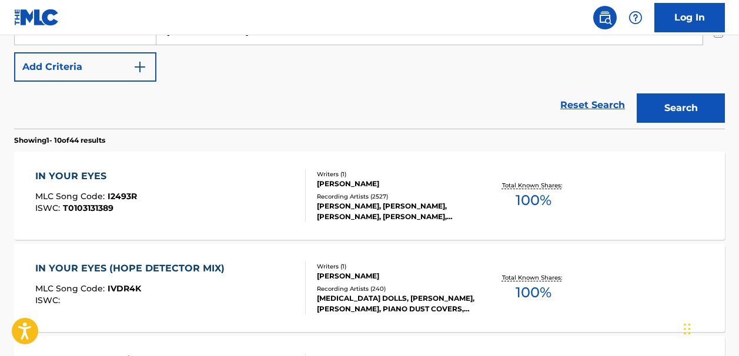
scroll to position [290, 0]
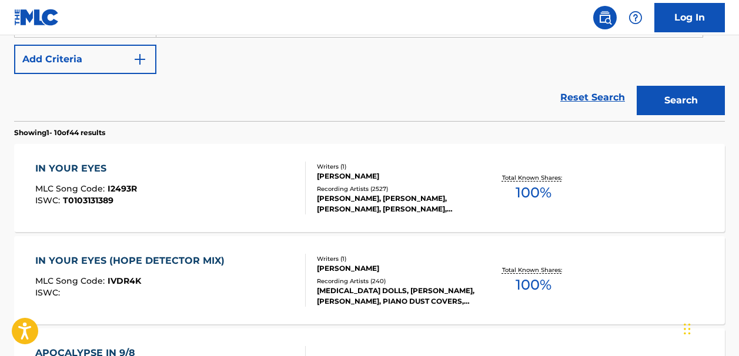
click at [534, 191] on span "100 %" at bounding box center [533, 192] width 36 height 21
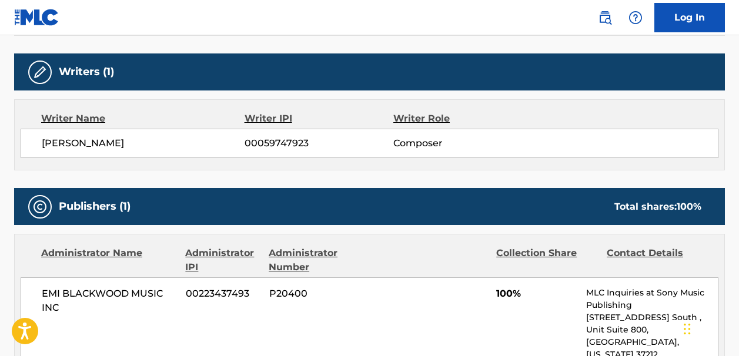
scroll to position [404, 0]
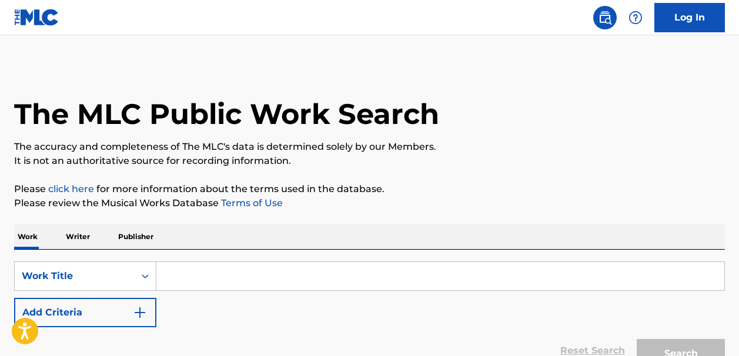
click at [210, 272] on input "Search Form" at bounding box center [440, 276] width 568 height 28
click at [203, 269] on input "Search Form" at bounding box center [440, 276] width 568 height 28
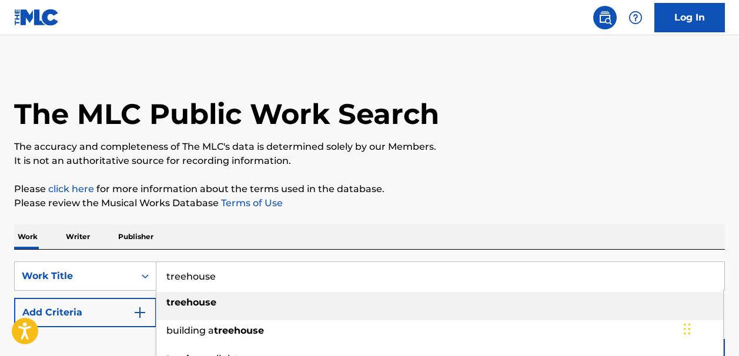
type input "treehouse"
click at [199, 307] on strong "treehouse" at bounding box center [191, 302] width 50 height 11
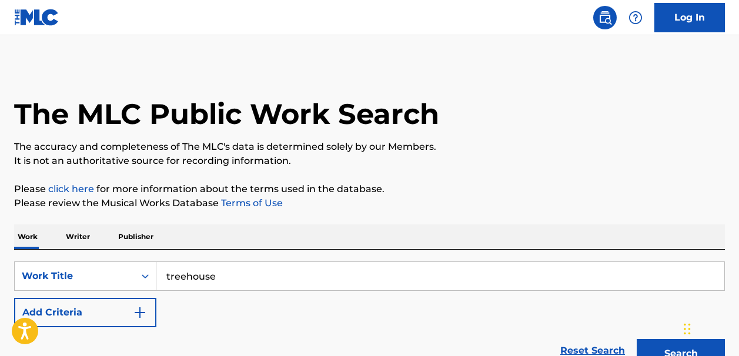
click at [179, 311] on div "SearchWithCriteria5536b260-6e17-4c77-9bac-3ec8aa68f483 Work Title treehouse Add…" at bounding box center [369, 295] width 710 height 66
click at [138, 311] on img "Search Form" at bounding box center [140, 313] width 14 height 14
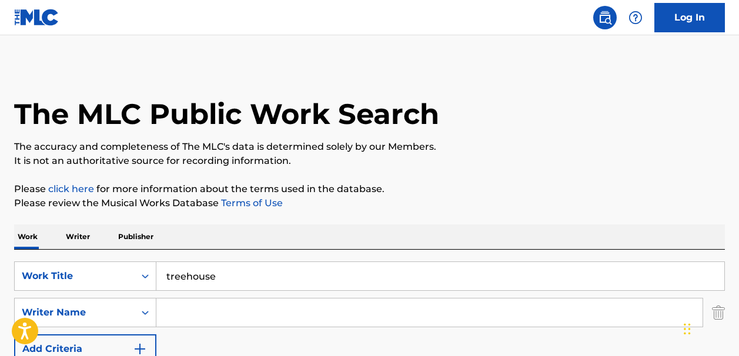
click at [159, 308] on input "Search Form" at bounding box center [429, 313] width 546 height 28
paste input "Giannascoli"
type input "Giannascoli"
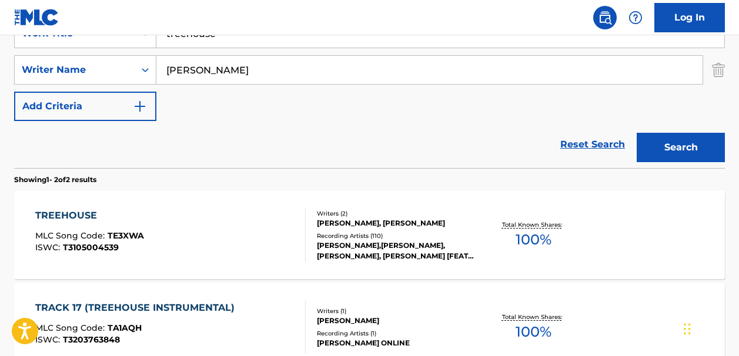
scroll to position [242, 0]
click at [529, 237] on span "100 %" at bounding box center [533, 240] width 36 height 21
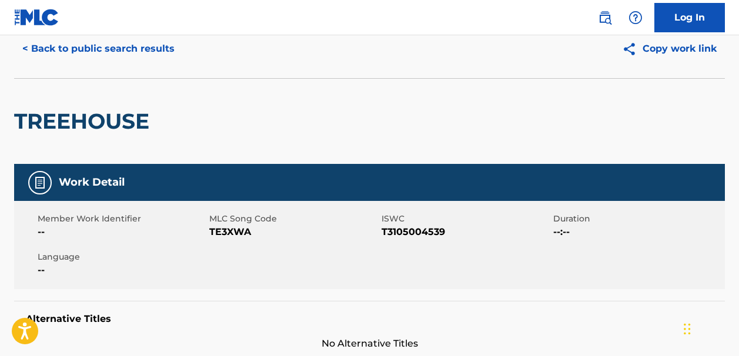
scroll to position [31, 0]
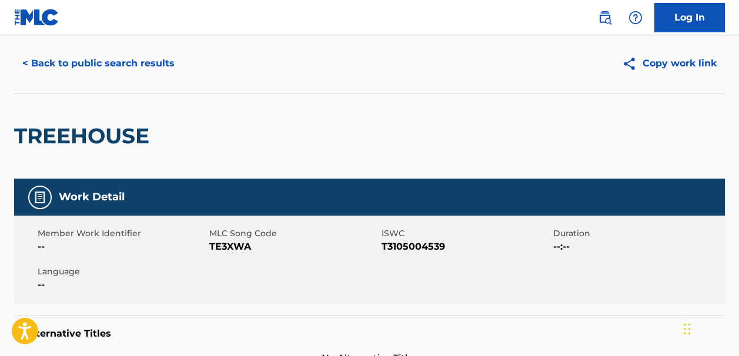
click at [29, 61] on button "< Back to public search results" at bounding box center [98, 63] width 169 height 29
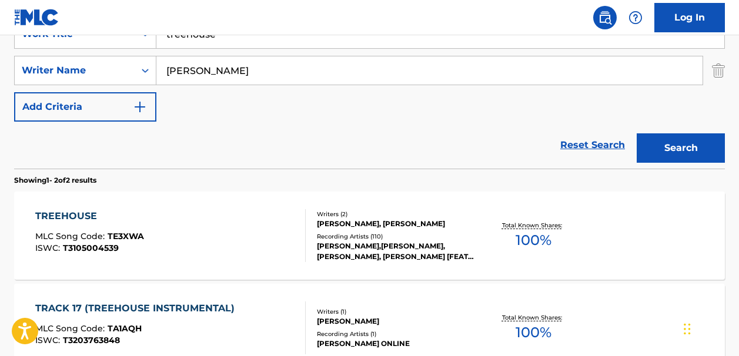
click at [599, 142] on link "Reset Search" at bounding box center [592, 145] width 76 height 26
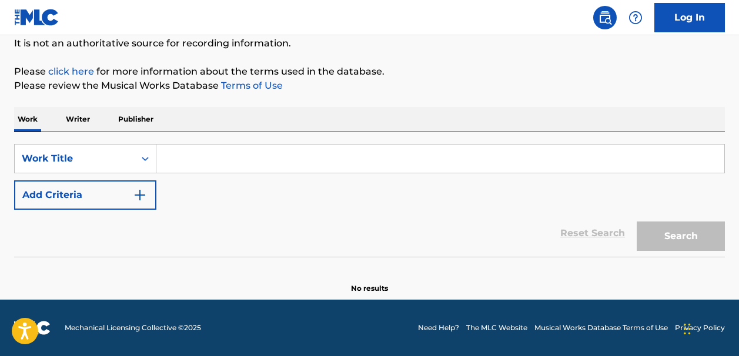
scroll to position [118, 0]
click at [183, 162] on input "Search Form" at bounding box center [440, 159] width 568 height 28
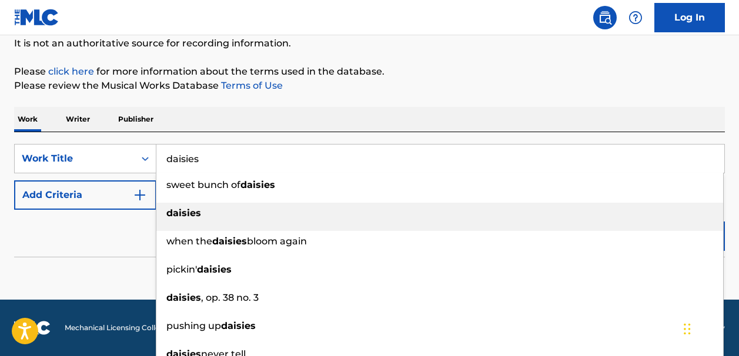
type input "daisies"
click at [182, 212] on strong "daisies" at bounding box center [183, 212] width 35 height 11
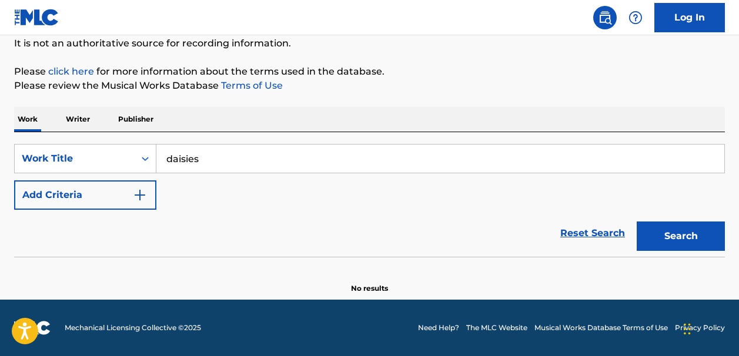
click at [140, 192] on img "Search Form" at bounding box center [140, 195] width 14 height 14
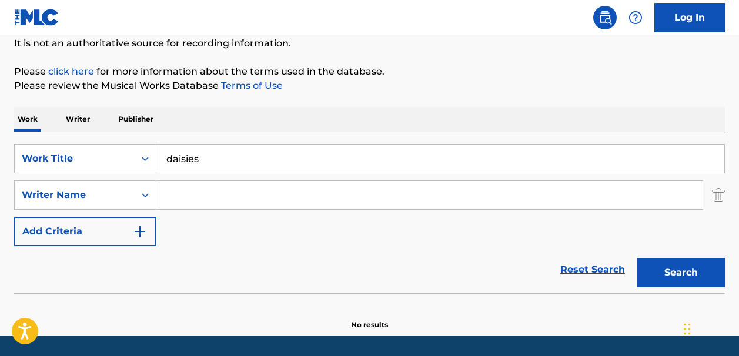
click at [173, 193] on input "Search Form" at bounding box center [429, 195] width 546 height 28
click at [653, 267] on button "Search" at bounding box center [680, 272] width 88 height 29
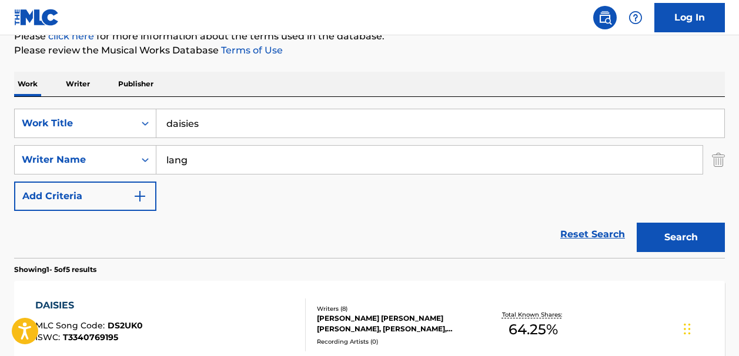
scroll to position [133, 0]
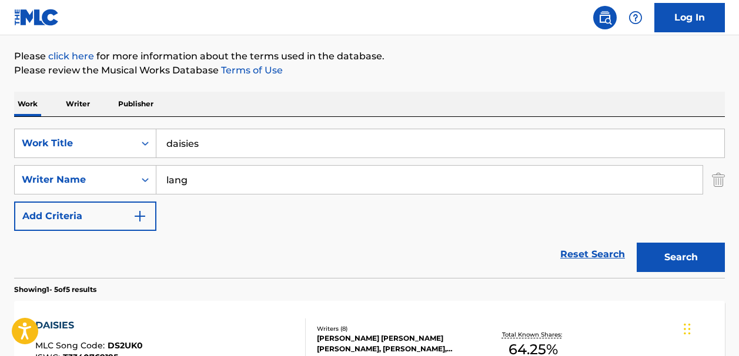
click at [197, 183] on input "lang" at bounding box center [429, 180] width 546 height 28
type input "lang carter"
click at [646, 252] on button "Search" at bounding box center [680, 257] width 88 height 29
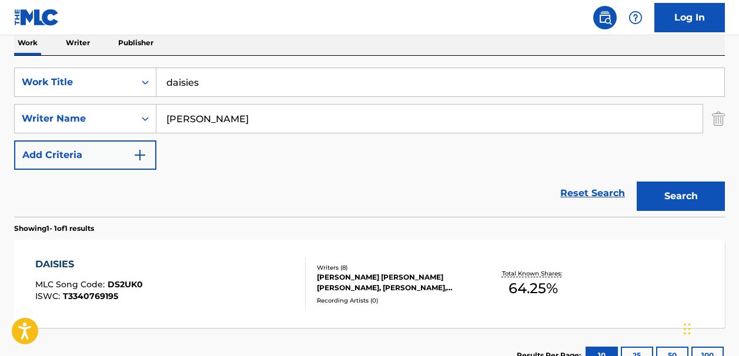
scroll to position [126, 0]
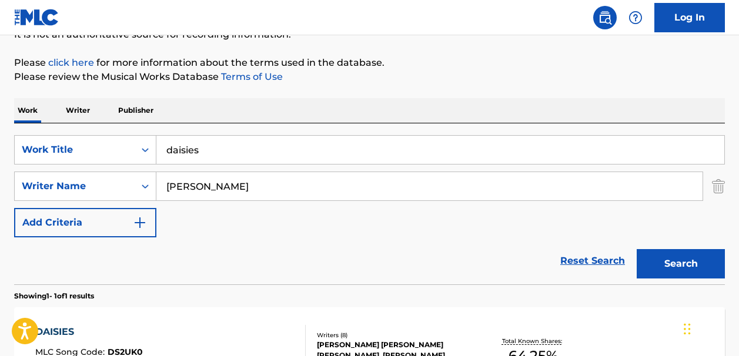
click at [569, 260] on link "Reset Search" at bounding box center [592, 261] width 76 height 26
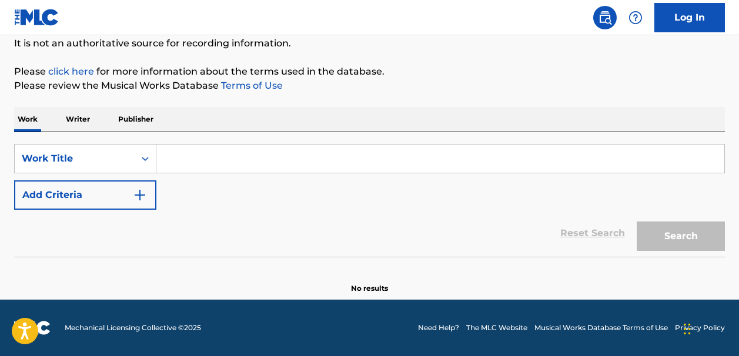
click at [172, 157] on input "Search Form" at bounding box center [440, 159] width 568 height 28
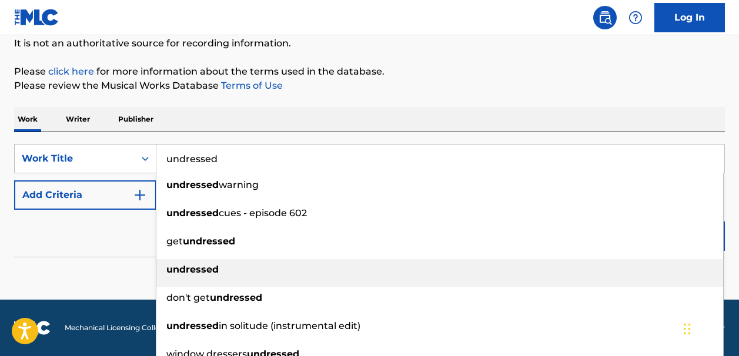
type input "undressed"
click at [196, 267] on strong "undressed" at bounding box center [192, 269] width 52 height 11
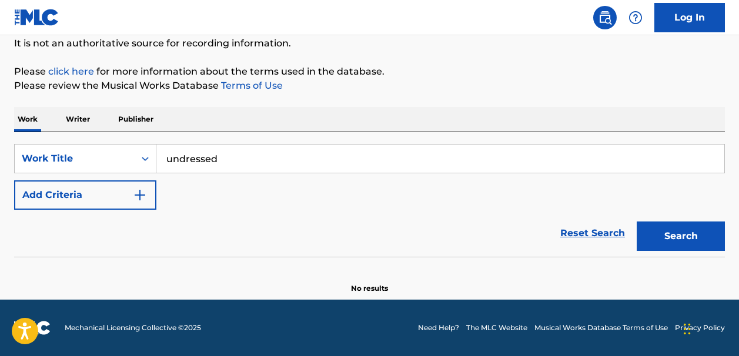
click at [139, 193] on img "Search Form" at bounding box center [140, 195] width 14 height 14
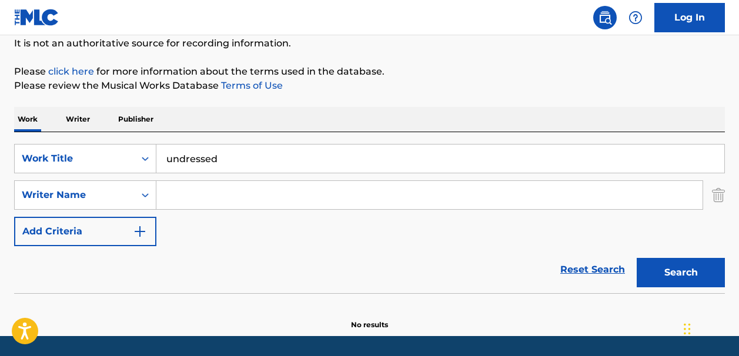
click at [177, 196] on input "Search Form" at bounding box center [429, 195] width 546 height 28
type input "boose"
click at [655, 276] on button "Search" at bounding box center [680, 272] width 88 height 29
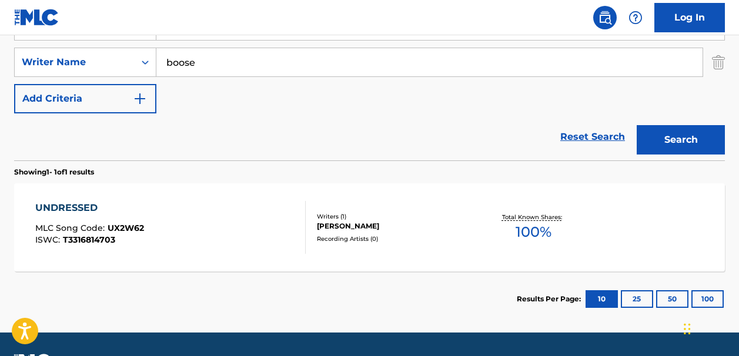
scroll to position [254, 0]
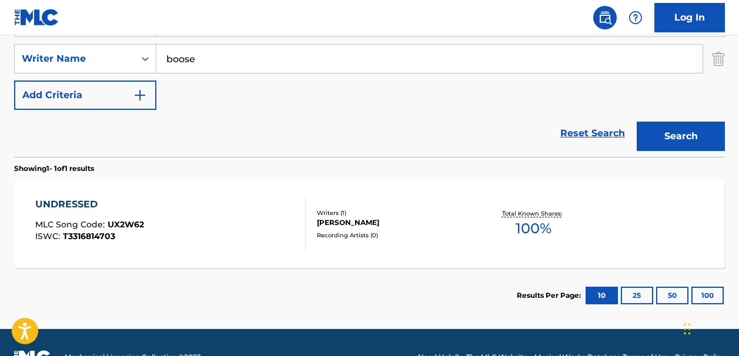
click at [527, 230] on span "100 %" at bounding box center [533, 228] width 36 height 21
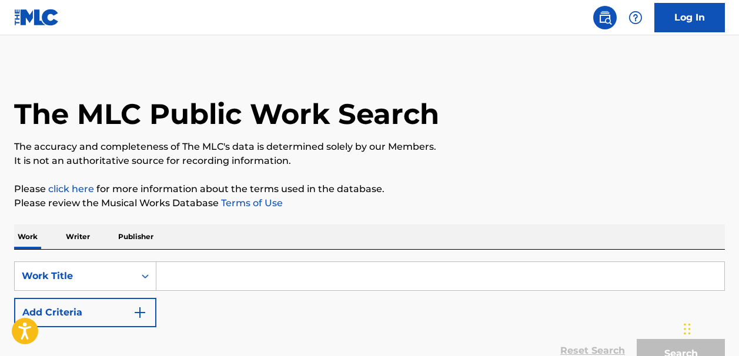
click at [190, 285] on input "Search Form" at bounding box center [440, 276] width 568 height 28
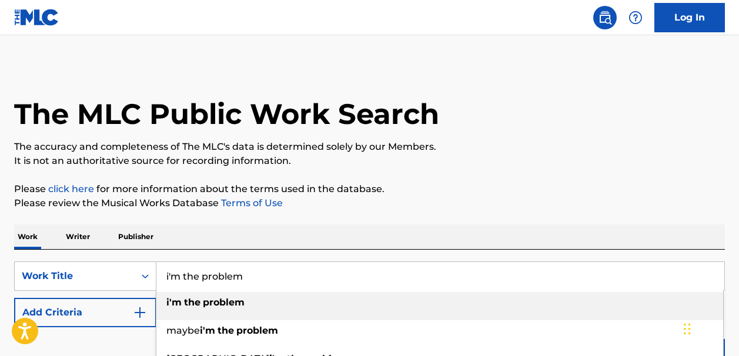
type input "i'm the problem"
click at [203, 308] on strong "problem" at bounding box center [224, 302] width 42 height 11
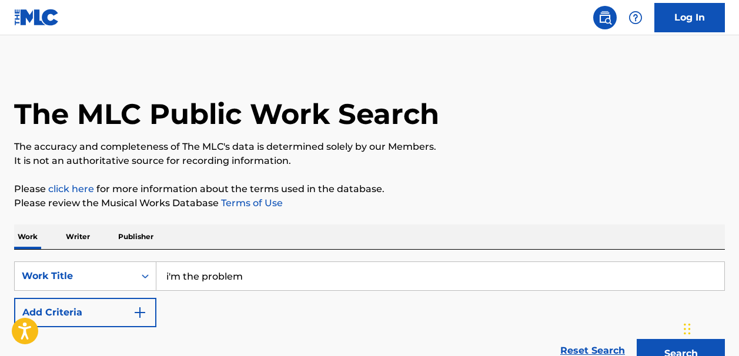
click at [136, 309] on img "Search Form" at bounding box center [140, 313] width 14 height 14
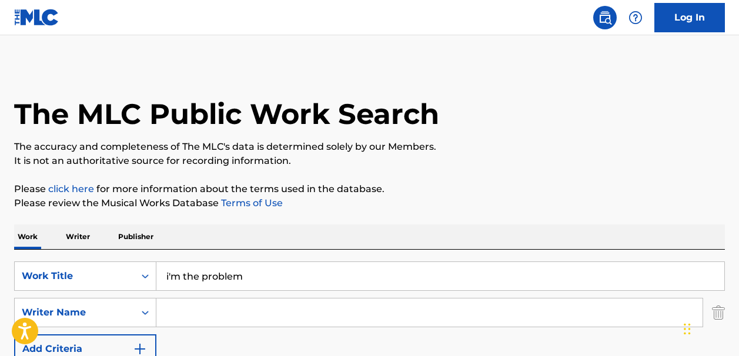
click at [175, 313] on input "Search Form" at bounding box center [429, 313] width 546 height 28
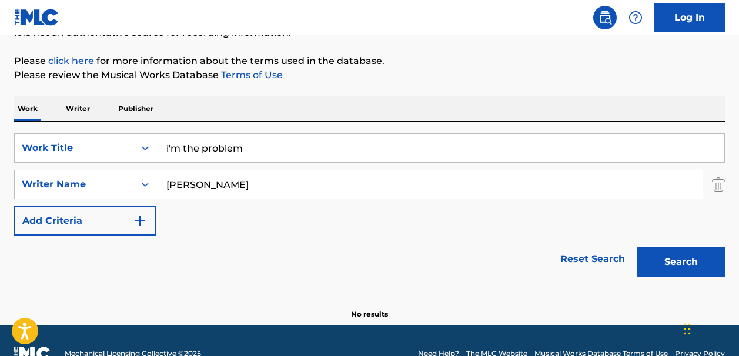
scroll to position [105, 0]
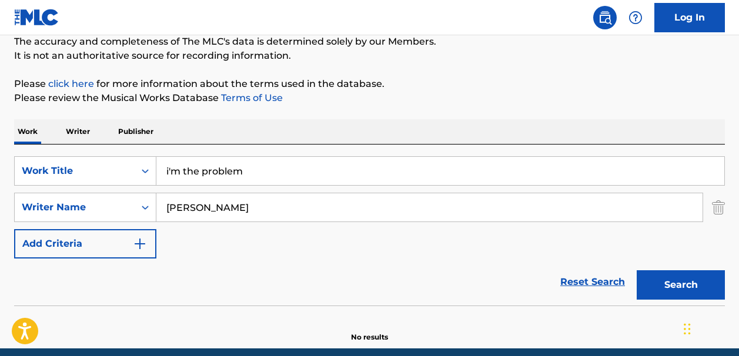
click at [648, 281] on button "Search" at bounding box center [680, 284] width 88 height 29
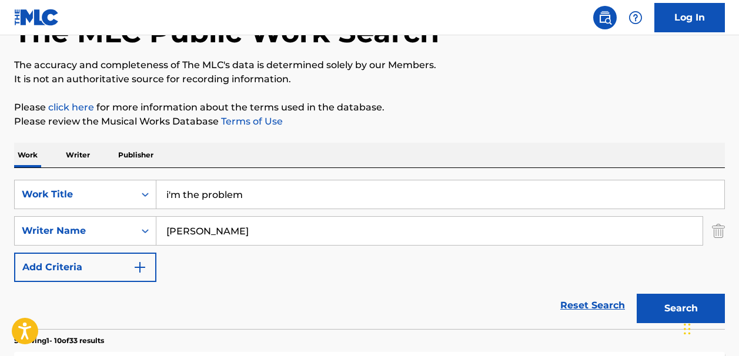
scroll to position [0, 0]
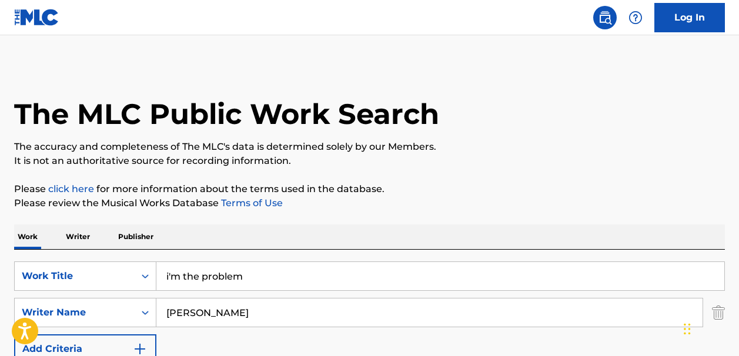
click at [193, 316] on input "[PERSON_NAME]" at bounding box center [429, 313] width 546 height 28
type input "k"
type input "smith"
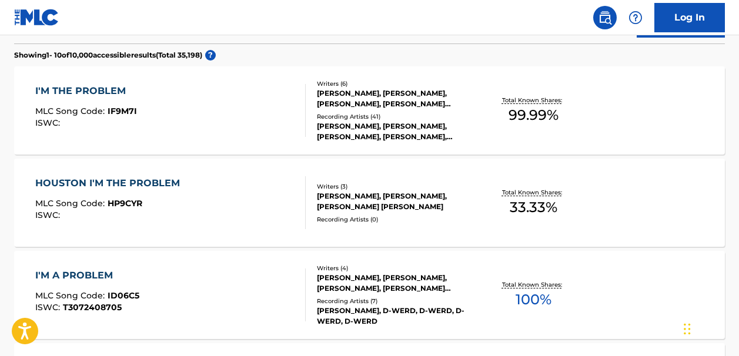
scroll to position [368, 0]
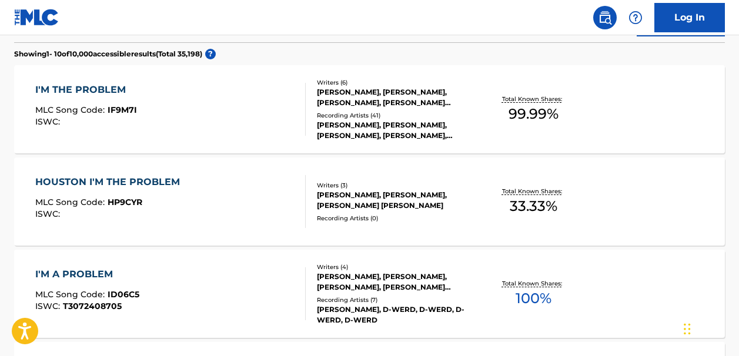
click at [532, 108] on span "99.99 %" at bounding box center [533, 113] width 50 height 21
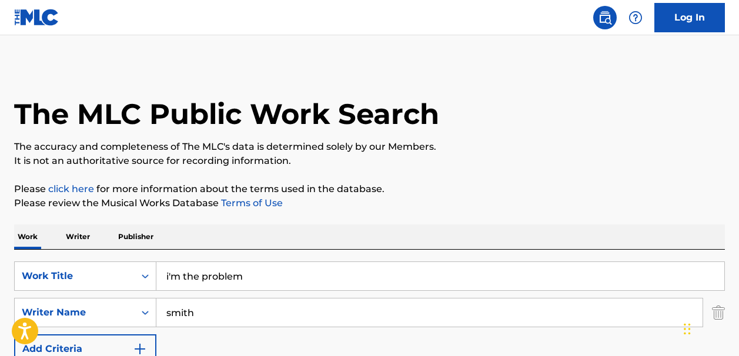
scroll to position [435, 0]
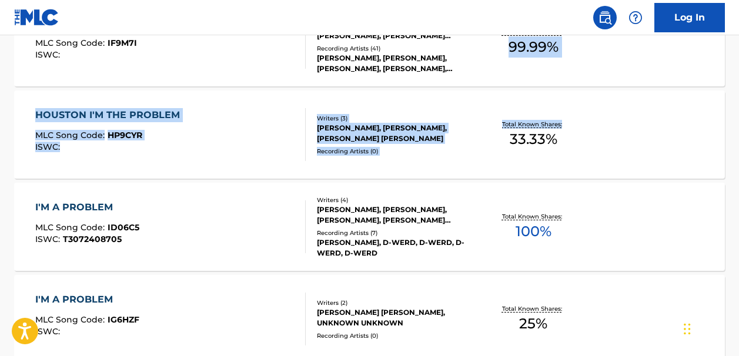
drag, startPoint x: 738, startPoint y: 147, endPoint x: 733, endPoint y: 72, distance: 74.7
click at [733, 72] on div "The MLC Public Work Search The accuracy and completeness of The MLC's data is d…" at bounding box center [369, 303] width 739 height 1348
click at [690, 62] on div "I'M THE PROBLEM MLC Song Code : IF9M7I ISWC : Writers ( 6 ) [PERSON_NAME], [PER…" at bounding box center [369, 42] width 710 height 88
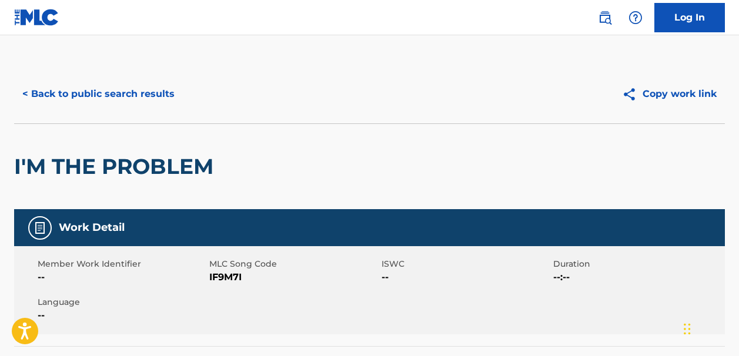
click at [31, 97] on button "< Back to public search results" at bounding box center [98, 93] width 169 height 29
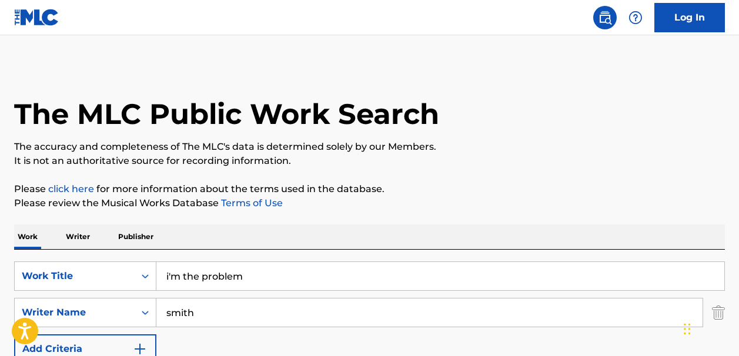
click at [194, 313] on input "smith" at bounding box center [429, 313] width 546 height 28
type input "s"
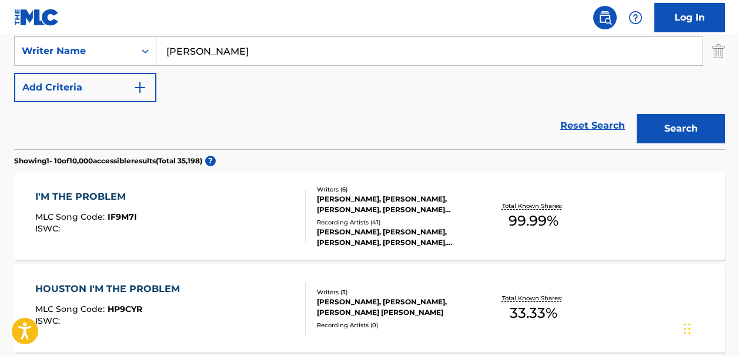
type input "[PERSON_NAME]"
click at [650, 130] on button "Search" at bounding box center [680, 128] width 88 height 29
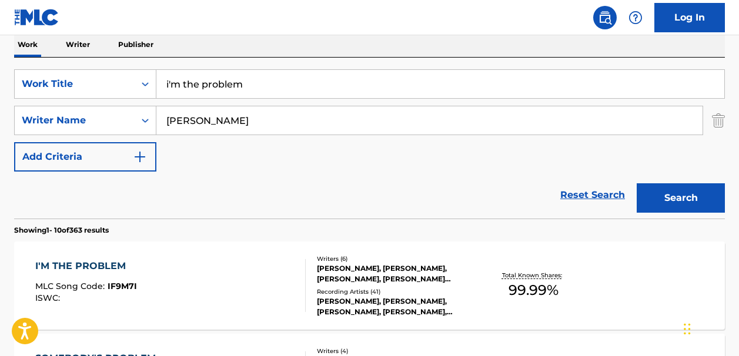
scroll to position [262, 0]
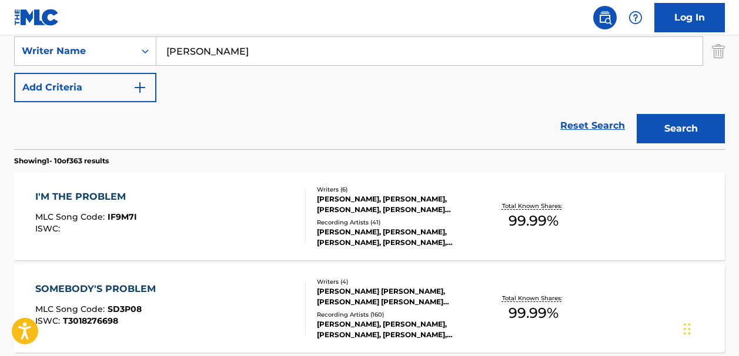
click at [588, 127] on link "Reset Search" at bounding box center [592, 126] width 76 height 26
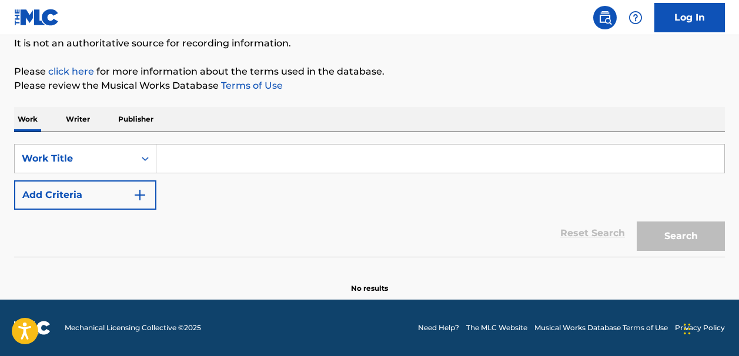
click at [170, 157] on input "Search Form" at bounding box center [440, 159] width 568 height 28
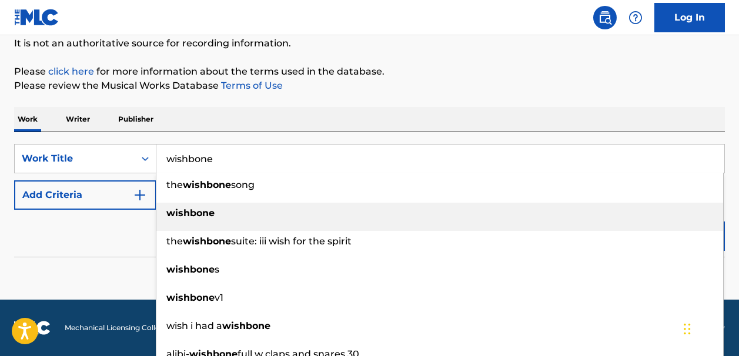
type input "wishbone"
click at [200, 214] on strong "wishbone" at bounding box center [190, 212] width 48 height 11
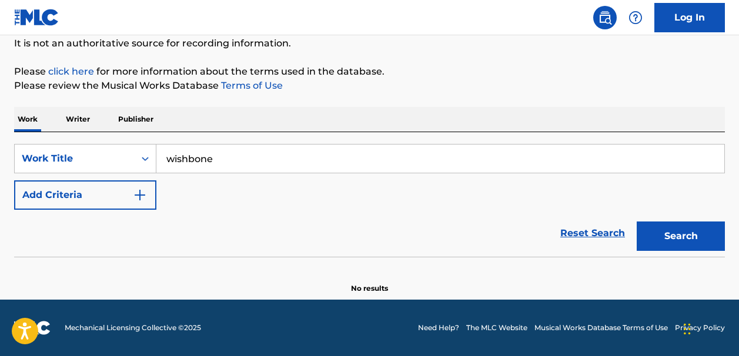
click at [140, 191] on img "Search Form" at bounding box center [140, 195] width 14 height 14
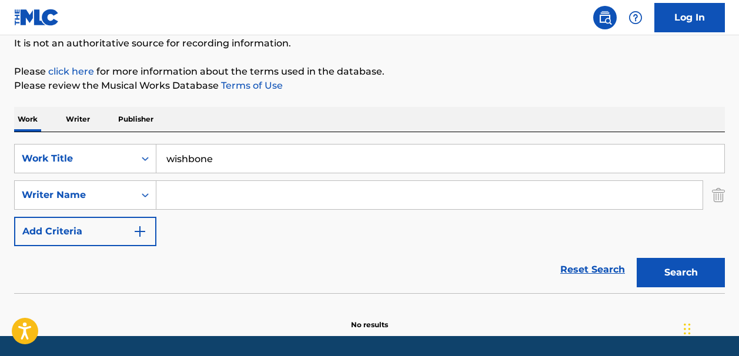
click at [193, 197] on input "Search Form" at bounding box center [429, 195] width 546 height 28
click at [656, 276] on button "Search" at bounding box center [680, 272] width 88 height 29
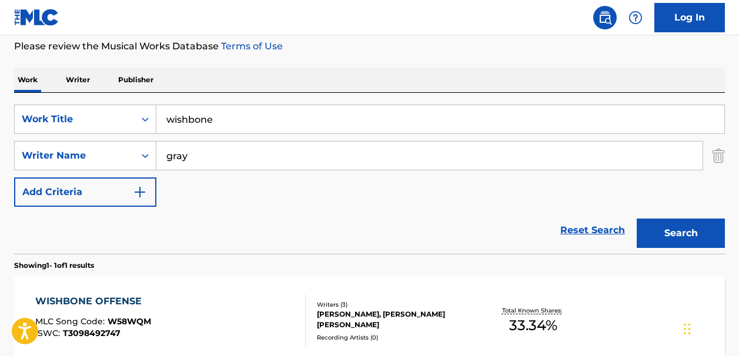
scroll to position [149, 0]
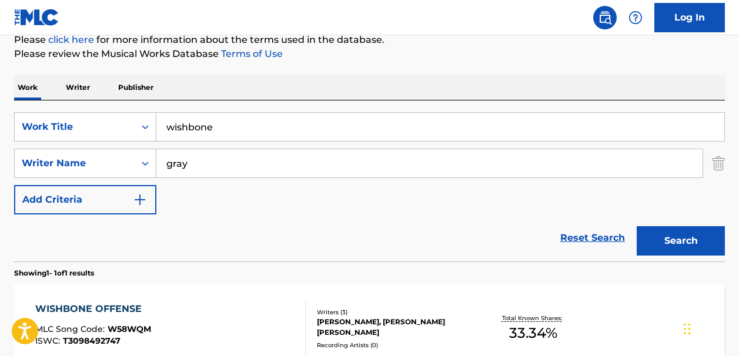
click at [199, 160] on input "gray" at bounding box center [429, 163] width 546 height 28
type input "[PERSON_NAME]"
click at [648, 235] on button "Search" at bounding box center [680, 240] width 88 height 29
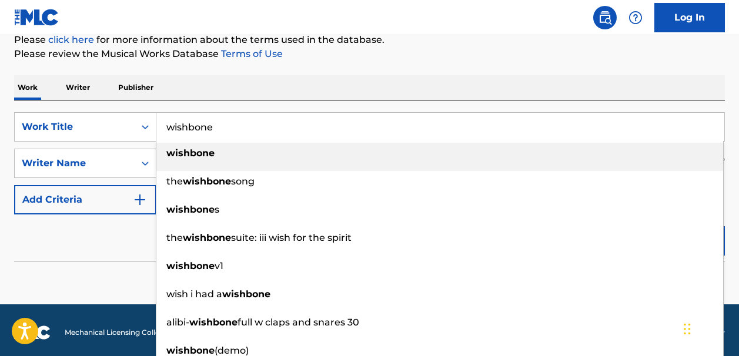
drag, startPoint x: 212, startPoint y: 126, endPoint x: 165, endPoint y: 125, distance: 47.0
click at [165, 125] on input "wishbone" at bounding box center [440, 127] width 568 height 28
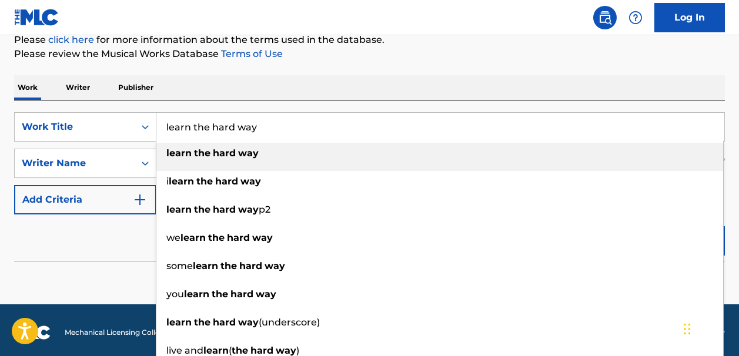
type input "learn the hard way"
click at [236, 157] on span "Search Form" at bounding box center [237, 153] width 2 height 11
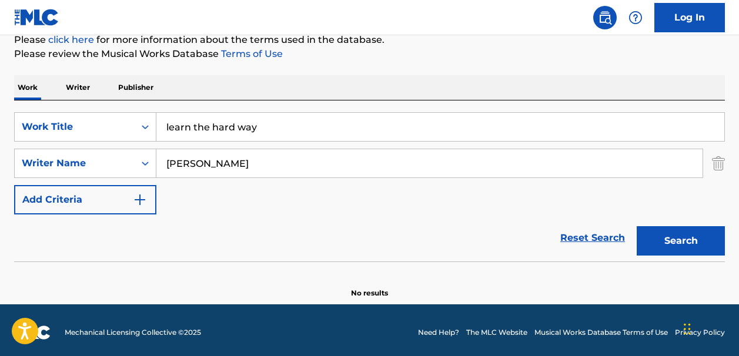
drag, startPoint x: 228, startPoint y: 161, endPoint x: 164, endPoint y: 161, distance: 64.1
click at [164, 161] on input "[PERSON_NAME]" at bounding box center [429, 163] width 546 height 28
click at [654, 243] on button "Search" at bounding box center [680, 240] width 88 height 29
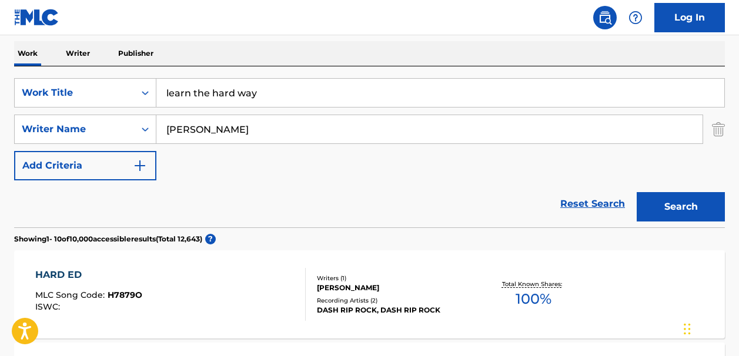
scroll to position [184, 0]
click at [199, 123] on input "[PERSON_NAME]" at bounding box center [429, 129] width 546 height 28
type input "[PERSON_NAME]"
click at [645, 206] on button "Search" at bounding box center [680, 206] width 88 height 29
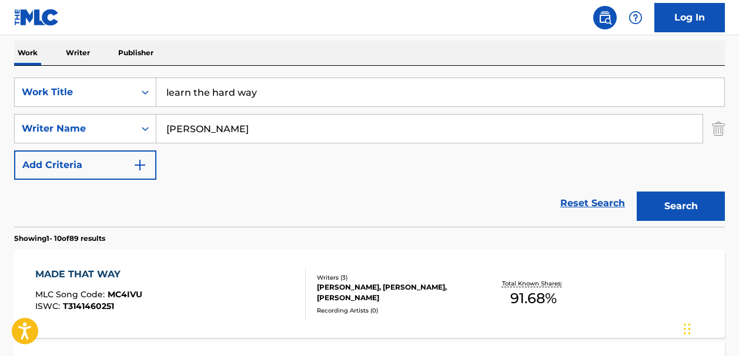
drag, startPoint x: 227, startPoint y: 130, endPoint x: 161, endPoint y: 131, distance: 66.4
click at [161, 131] on input "[PERSON_NAME]" at bounding box center [429, 129] width 546 height 28
type input "[PERSON_NAME]"
click at [652, 209] on button "Search" at bounding box center [680, 206] width 88 height 29
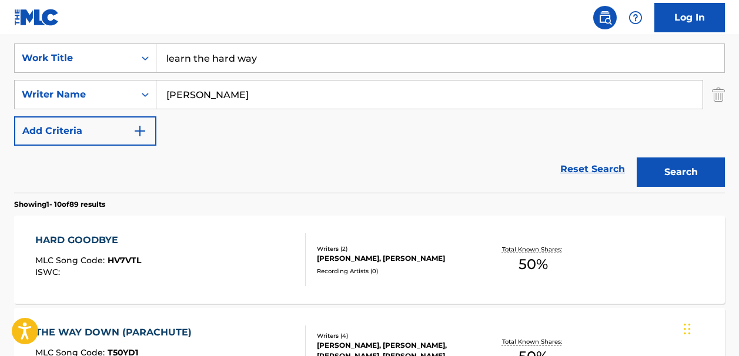
scroll to position [0, 0]
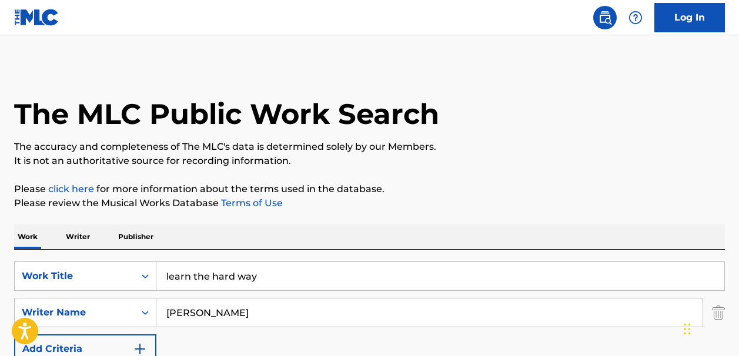
drag, startPoint x: 229, startPoint y: 311, endPoint x: 161, endPoint y: 310, distance: 67.6
click at [161, 310] on input "[PERSON_NAME]" at bounding box center [429, 313] width 546 height 28
paste input "[PERSON_NAME] CastellanosSteve [PERSON_NAME]"
click at [231, 312] on input "[PERSON_NAME] CastellanosSteve [PERSON_NAME]" at bounding box center [429, 313] width 546 height 28
click at [333, 313] on input "[PERSON_NAME] [PERSON_NAME] [PERSON_NAME]" at bounding box center [429, 313] width 546 height 28
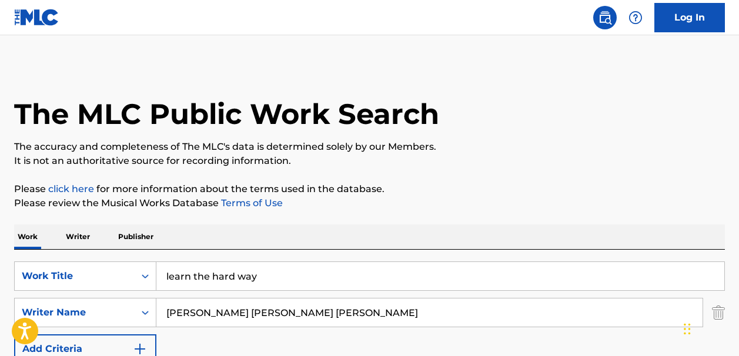
type input "[PERSON_NAME] [PERSON_NAME] [PERSON_NAME]"
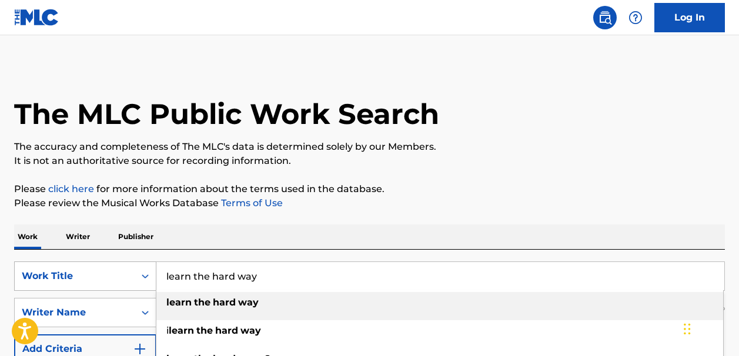
drag, startPoint x: 260, startPoint y: 282, endPoint x: 149, endPoint y: 282, distance: 110.5
click at [149, 282] on div "SearchWithCriteriaf65fdef7-4612-43df-b0ac-e080f0fb4853 Work Title learn the har…" at bounding box center [369, 276] width 710 height 29
drag, startPoint x: 264, startPoint y: 277, endPoint x: 156, endPoint y: 277, distance: 108.1
click at [156, 277] on input "learn the hard way" at bounding box center [440, 276] width 568 height 28
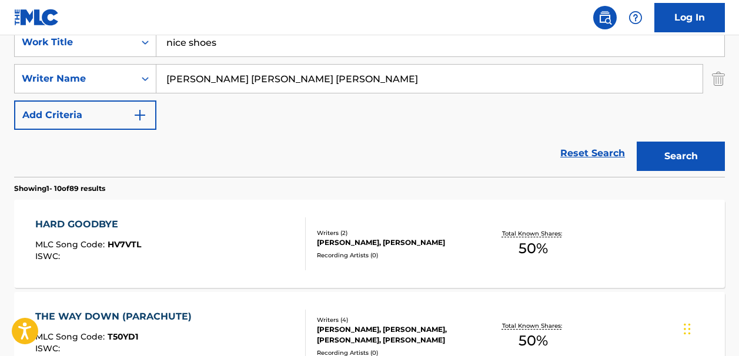
type input "nice shoes"
click at [673, 153] on button "Search" at bounding box center [680, 156] width 88 height 29
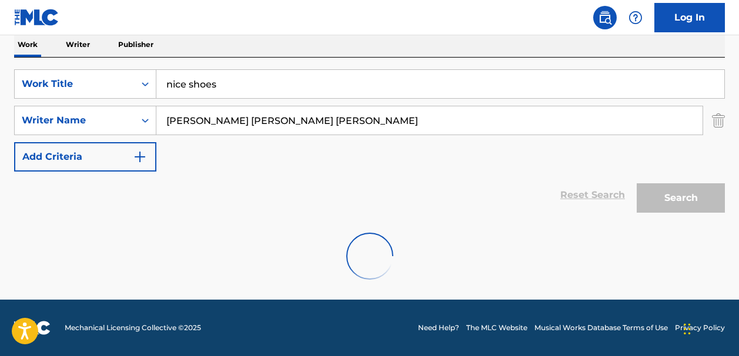
scroll to position [154, 0]
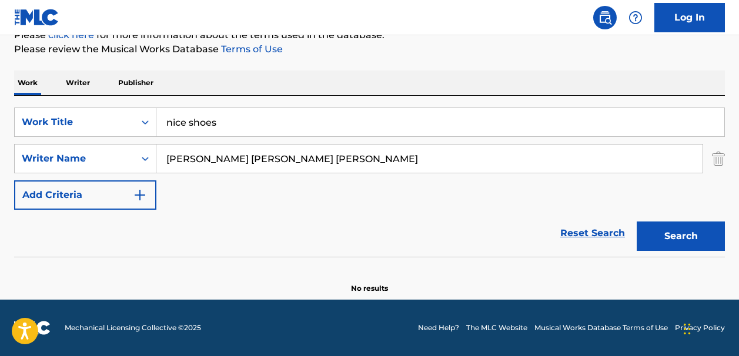
drag, startPoint x: 387, startPoint y: 163, endPoint x: 234, endPoint y: 159, distance: 152.3
click at [234, 159] on input "[PERSON_NAME] [PERSON_NAME] [PERSON_NAME]" at bounding box center [429, 159] width 546 height 28
drag, startPoint x: 199, startPoint y: 162, endPoint x: 161, endPoint y: 157, distance: 37.9
click at [161, 157] on input "[PERSON_NAME]" at bounding box center [429, 159] width 546 height 28
type input "Brown"
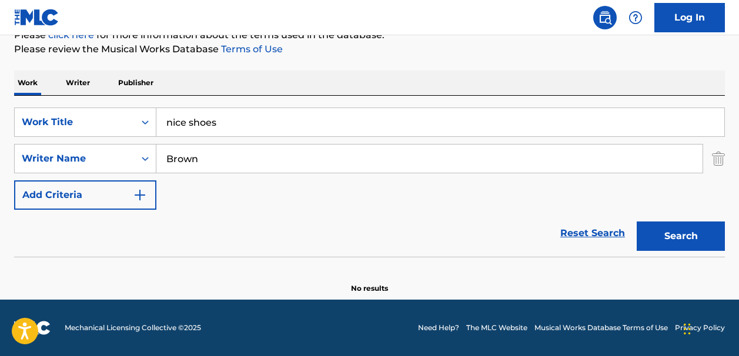
click at [655, 244] on button "Search" at bounding box center [680, 236] width 88 height 29
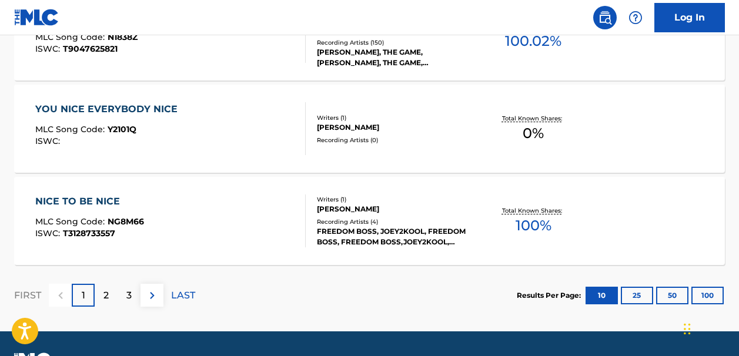
scroll to position [0, 0]
